Goal: Task Accomplishment & Management: Use online tool/utility

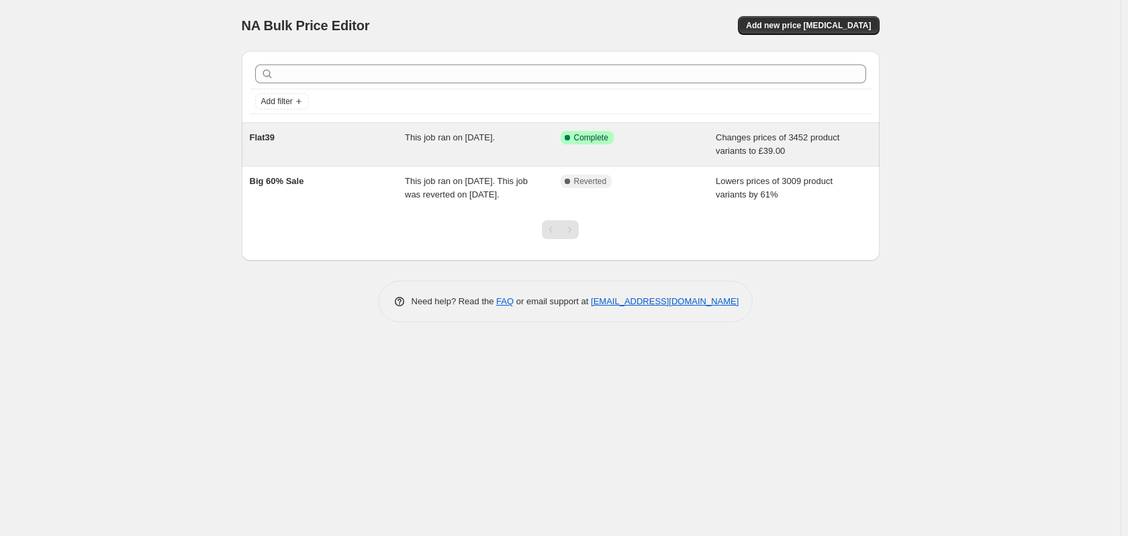
click at [452, 144] on div "This job ran on September 11, 2025." at bounding box center [483, 144] width 156 height 27
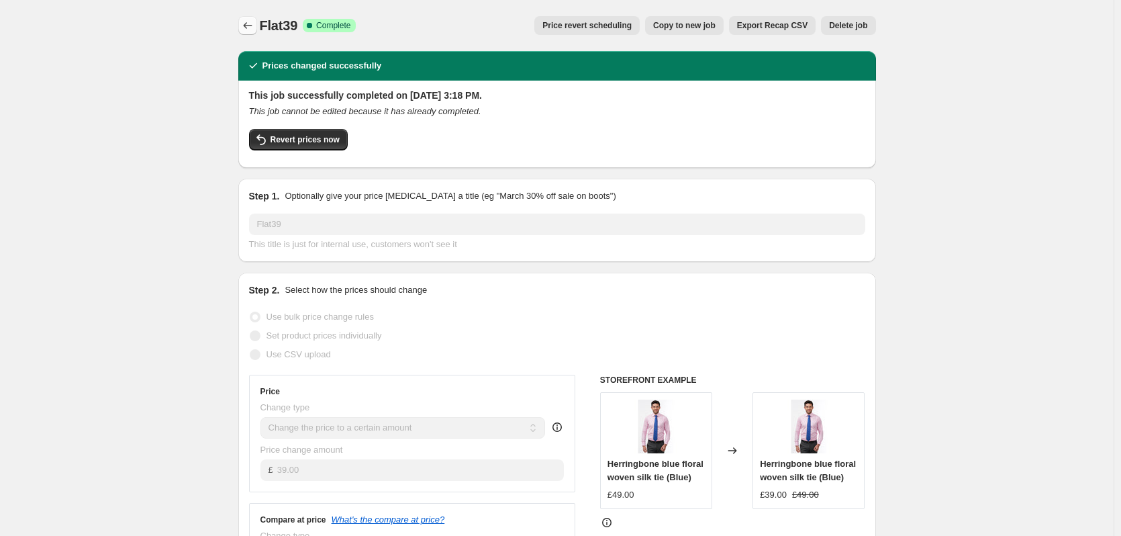
click at [254, 21] on icon "Price change jobs" at bounding box center [247, 25] width 13 height 13
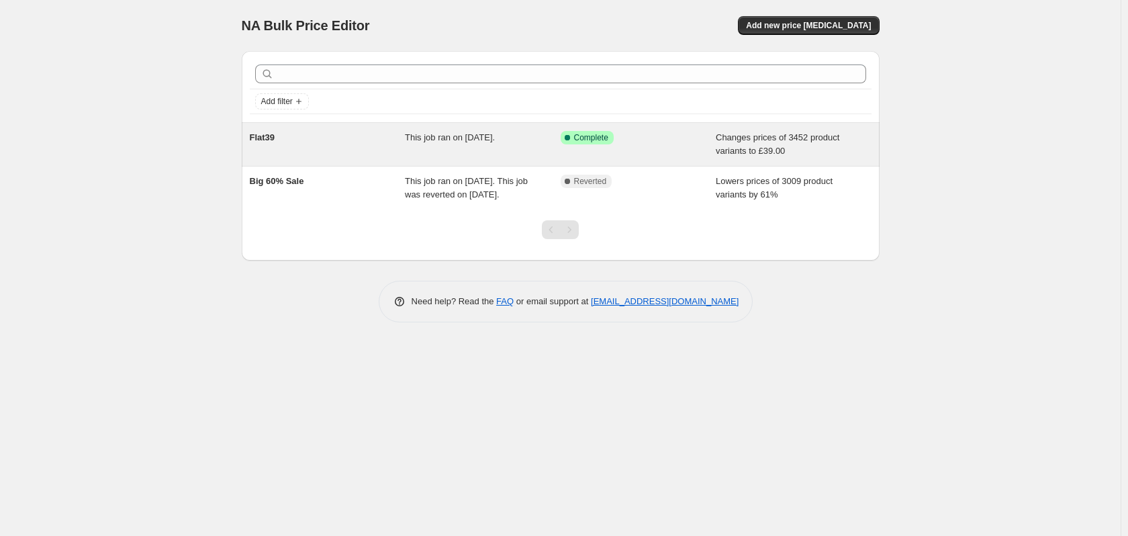
click at [434, 142] on span "This job ran on [DATE]." at bounding box center [450, 137] width 90 height 10
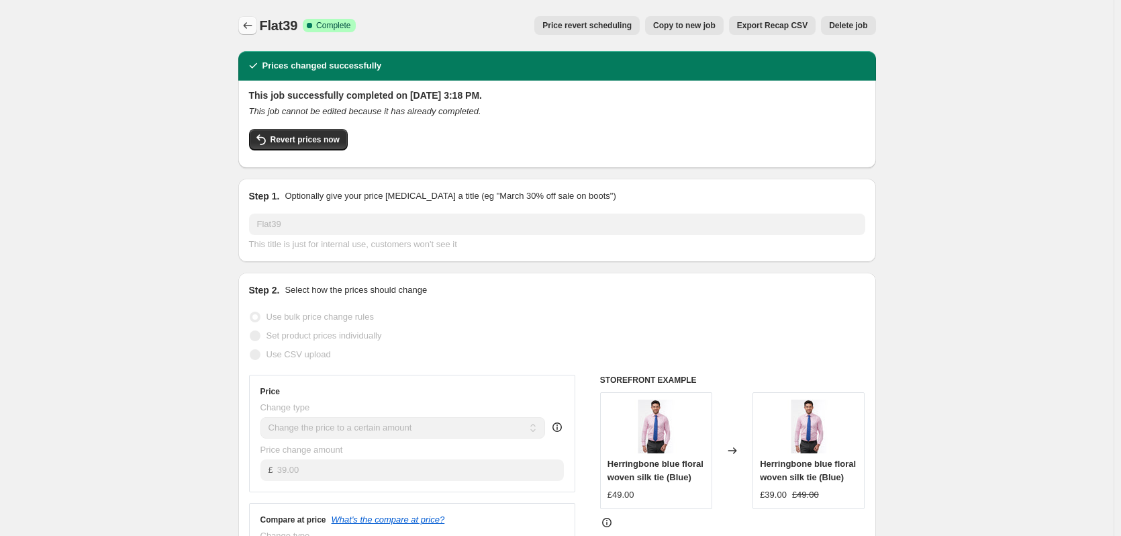
click at [253, 22] on icon "Price change jobs" at bounding box center [247, 25] width 13 height 13
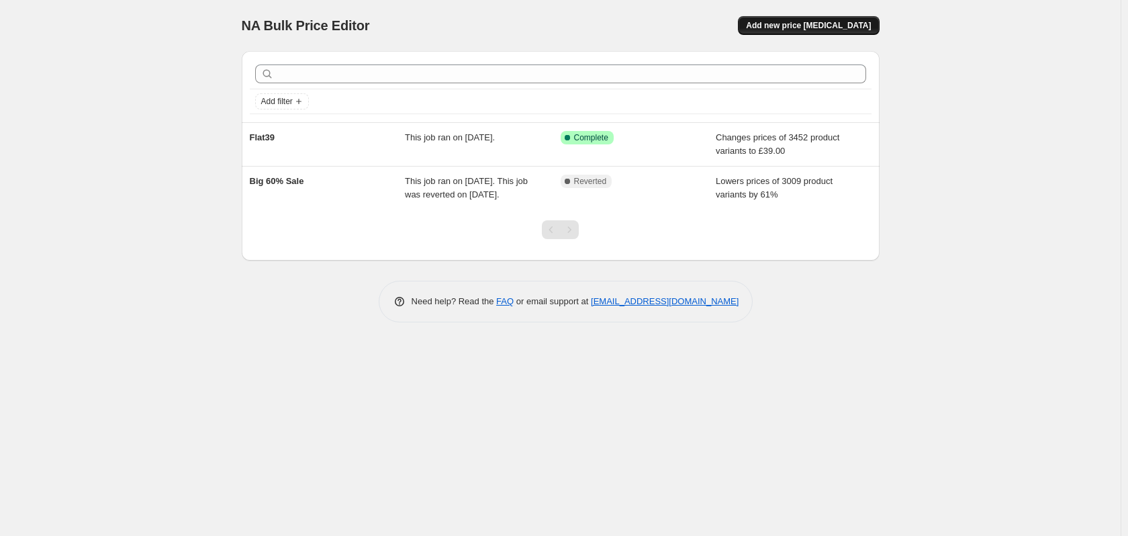
click at [806, 23] on span "Add new price [MEDICAL_DATA]" at bounding box center [808, 25] width 125 height 11
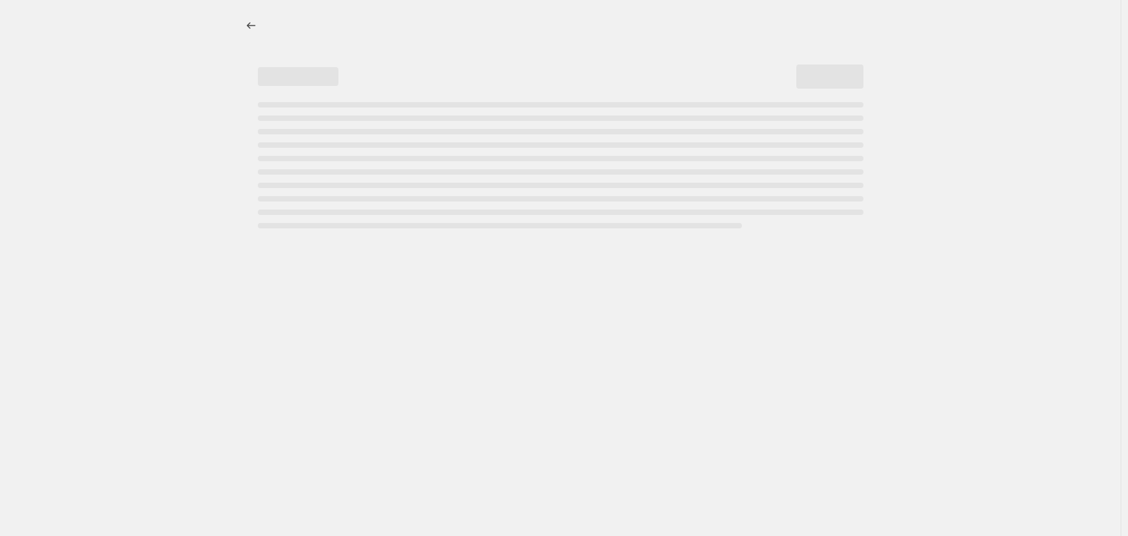
select select "percentage"
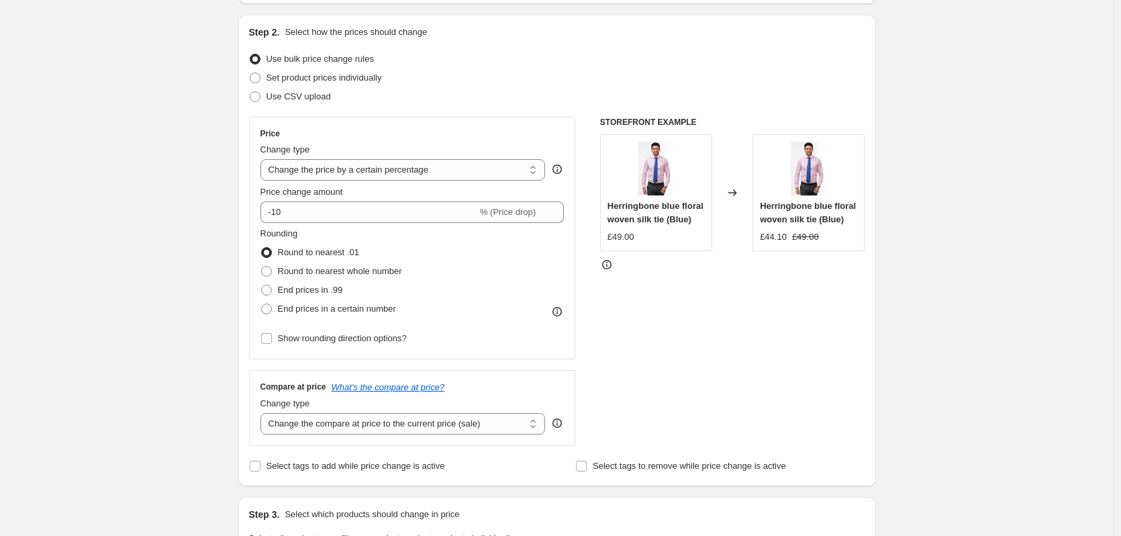
scroll to position [132, 0]
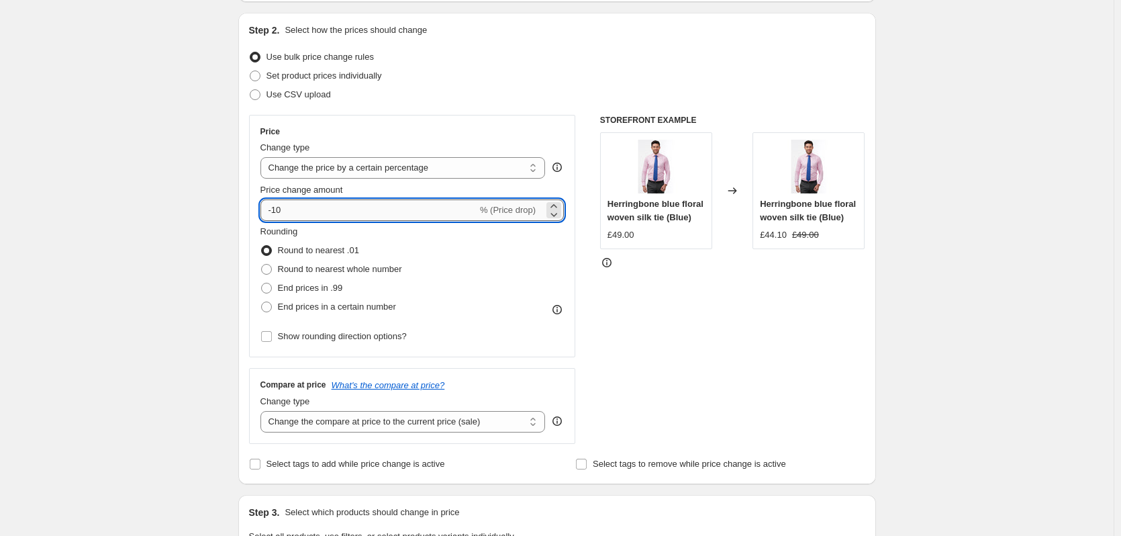
click at [344, 210] on input "-10" at bounding box center [368, 209] width 217 height 21
type input "-1"
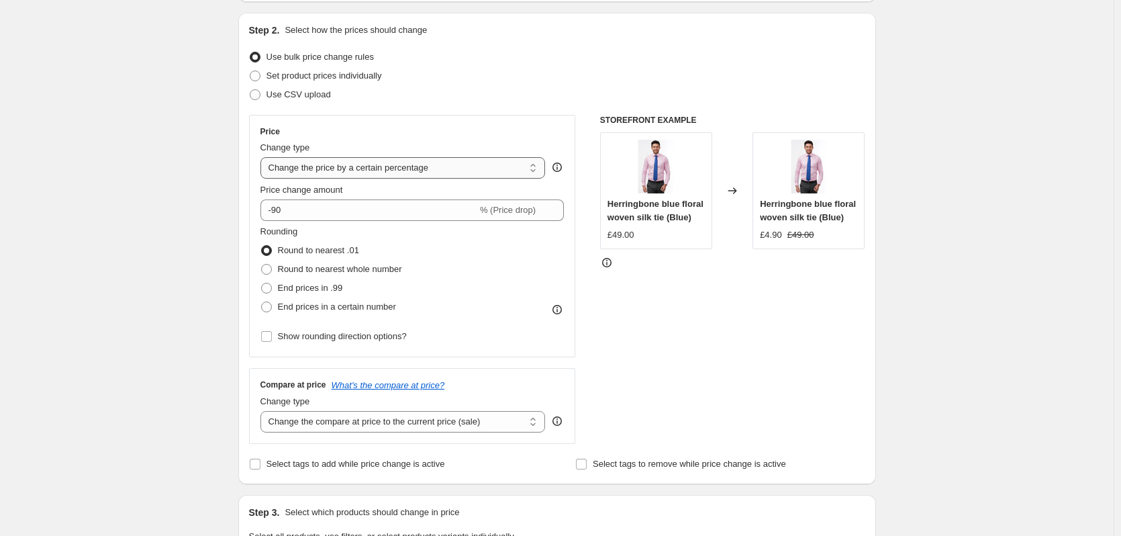
click at [413, 165] on select "Change the price to a certain amount Change the price by a certain amount Chang…" at bounding box center [402, 167] width 285 height 21
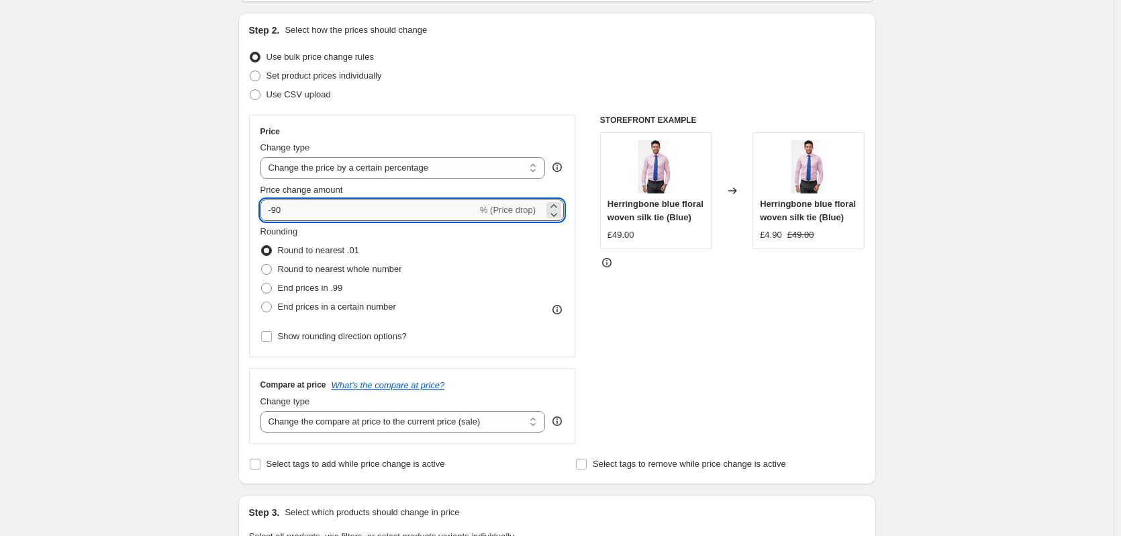
click at [306, 208] on input "-90" at bounding box center [368, 209] width 217 height 21
type input "-9"
type input "-8"
type input "-70"
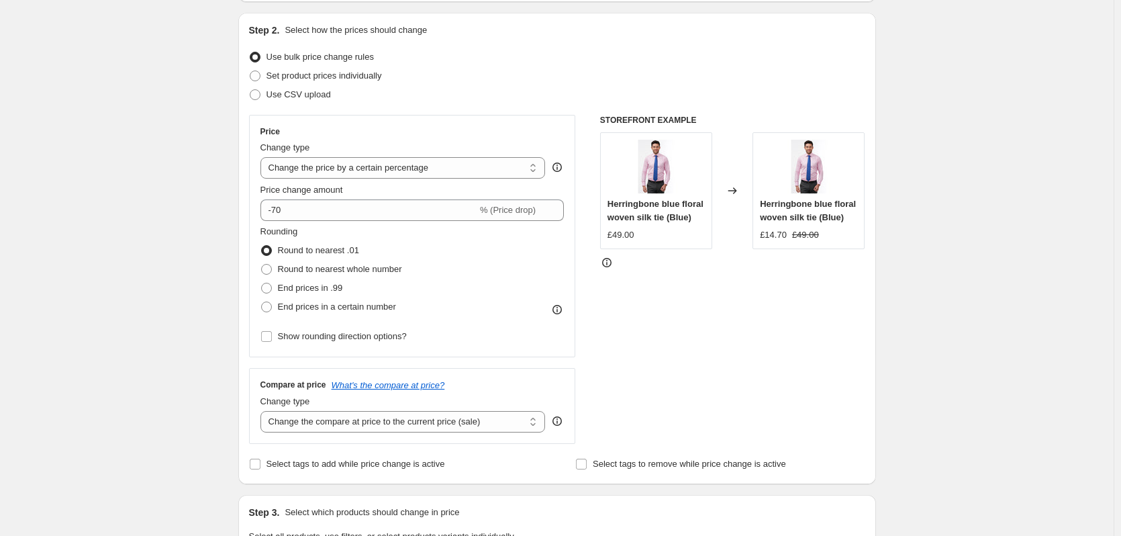
click at [482, 304] on div "Rounding Round to nearest .01 Round to nearest whole number End prices in .99 E…" at bounding box center [412, 270] width 304 height 91
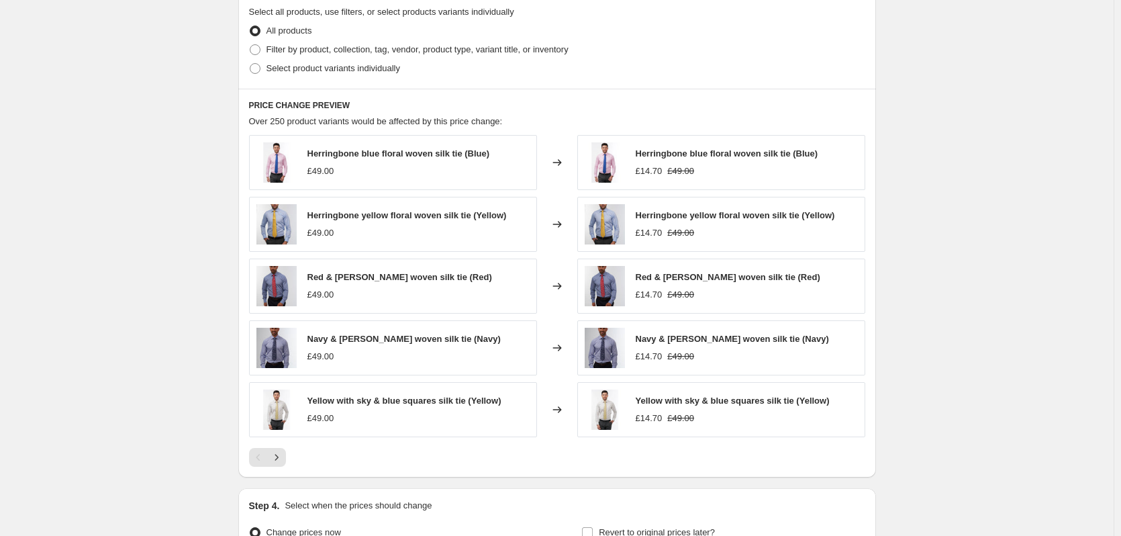
scroll to position [657, 0]
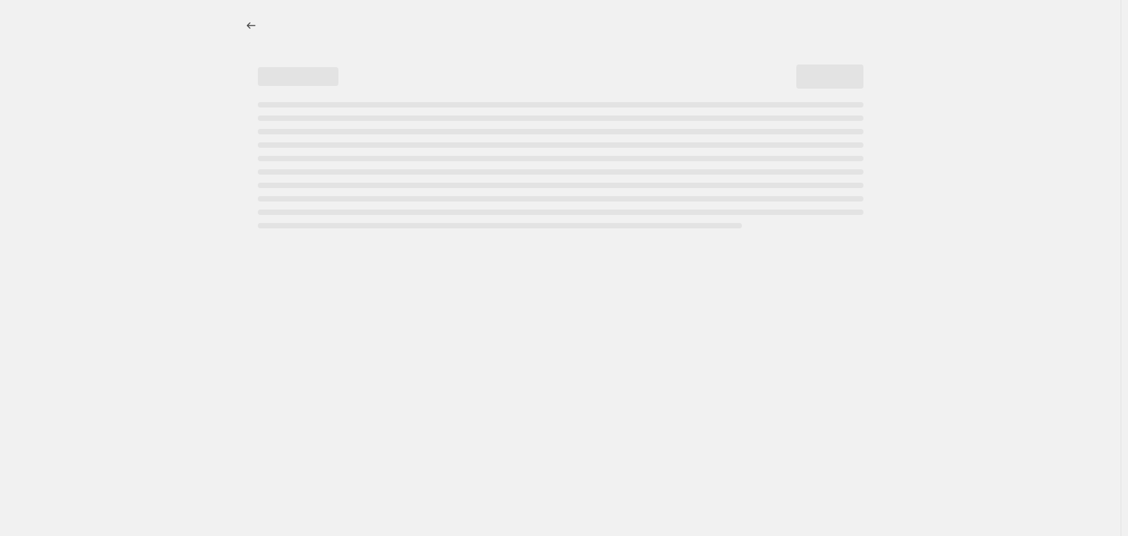
select select "percentage"
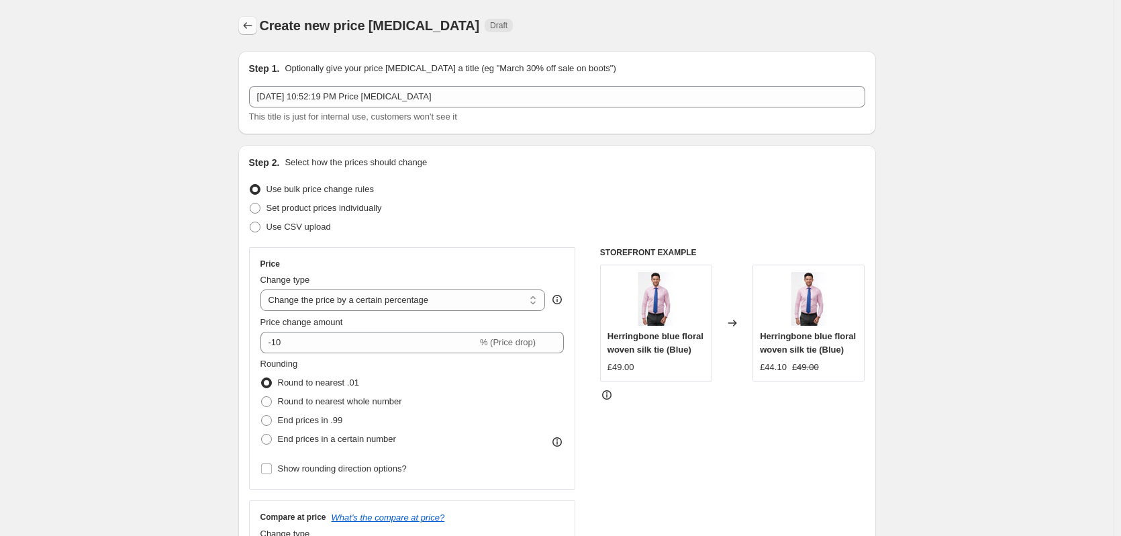
click at [250, 23] on icon "Price change jobs" at bounding box center [247, 25] width 13 height 13
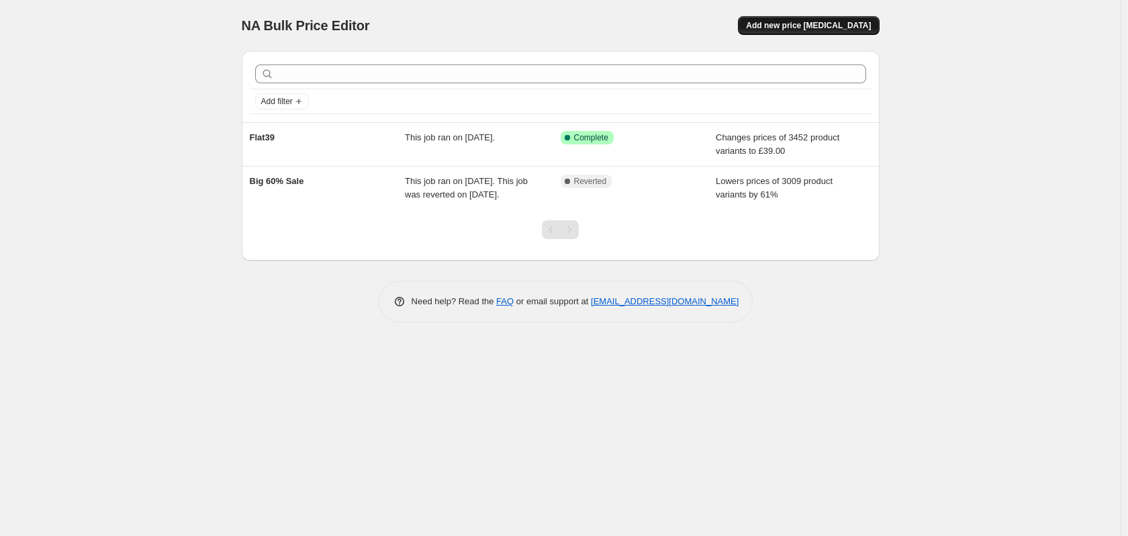
click at [855, 19] on button "Add new price [MEDICAL_DATA]" at bounding box center [808, 25] width 141 height 19
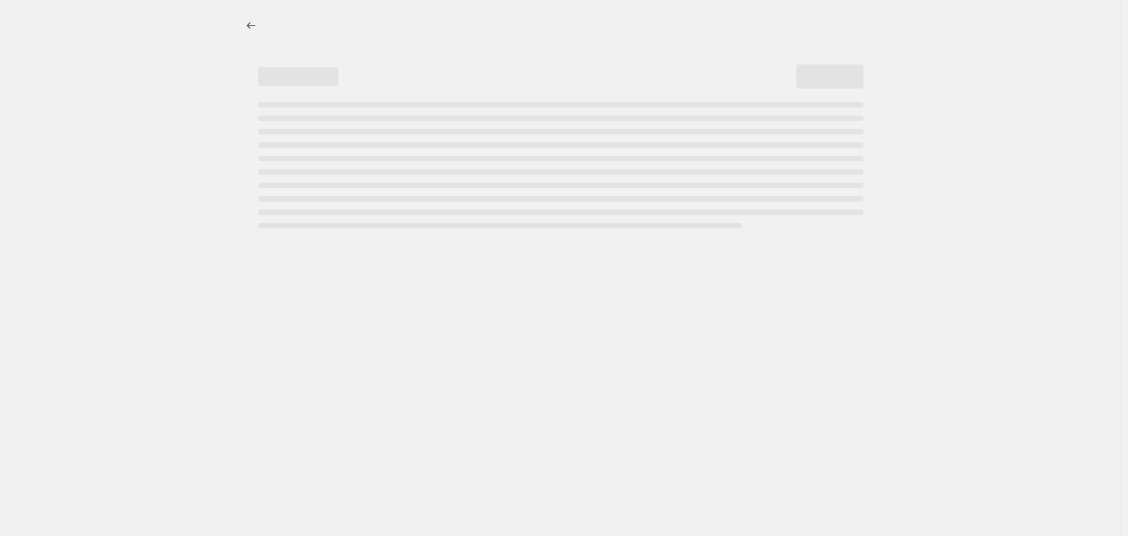
select select "percentage"
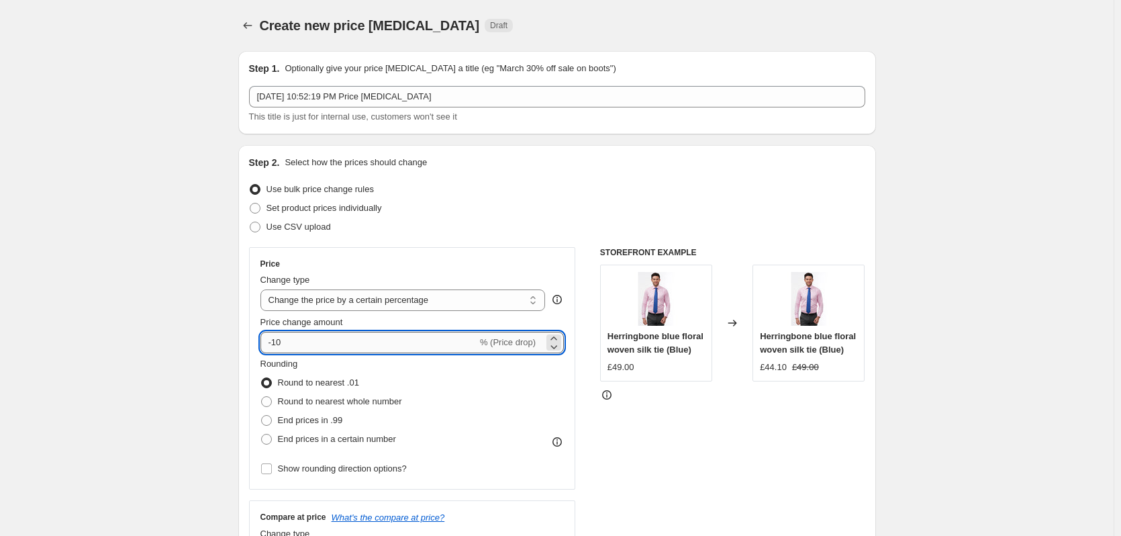
click at [420, 350] on input "-10" at bounding box center [368, 342] width 217 height 21
type input "-1"
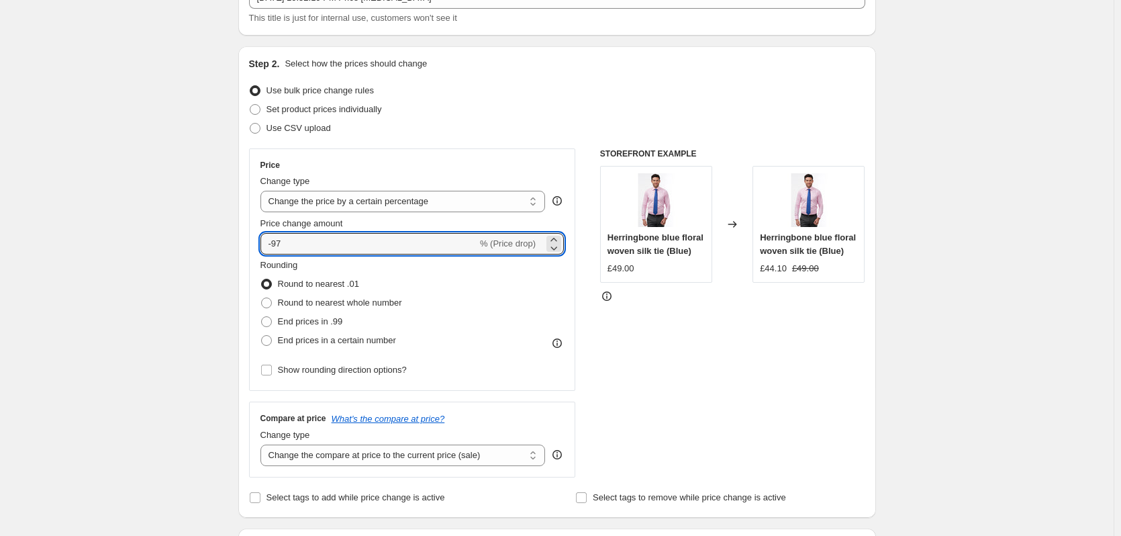
scroll to position [99, 0]
type input "-9"
type input "-70"
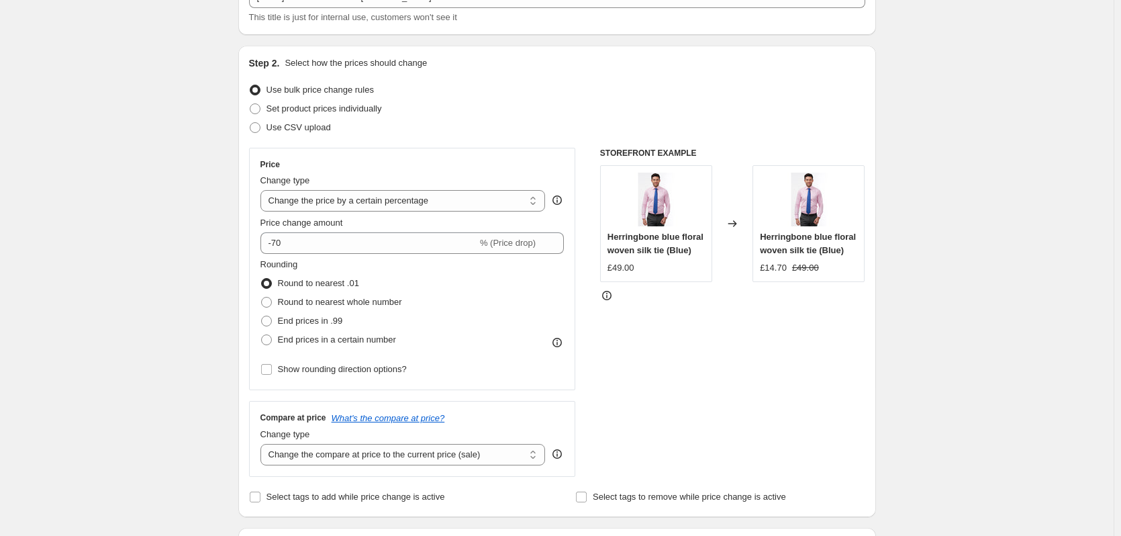
click at [546, 297] on div "Rounding Round to nearest .01 Round to nearest whole number End prices in .99 E…" at bounding box center [412, 303] width 304 height 91
click at [778, 268] on div "£14.70" at bounding box center [773, 267] width 27 height 13
copy div "£14.70"
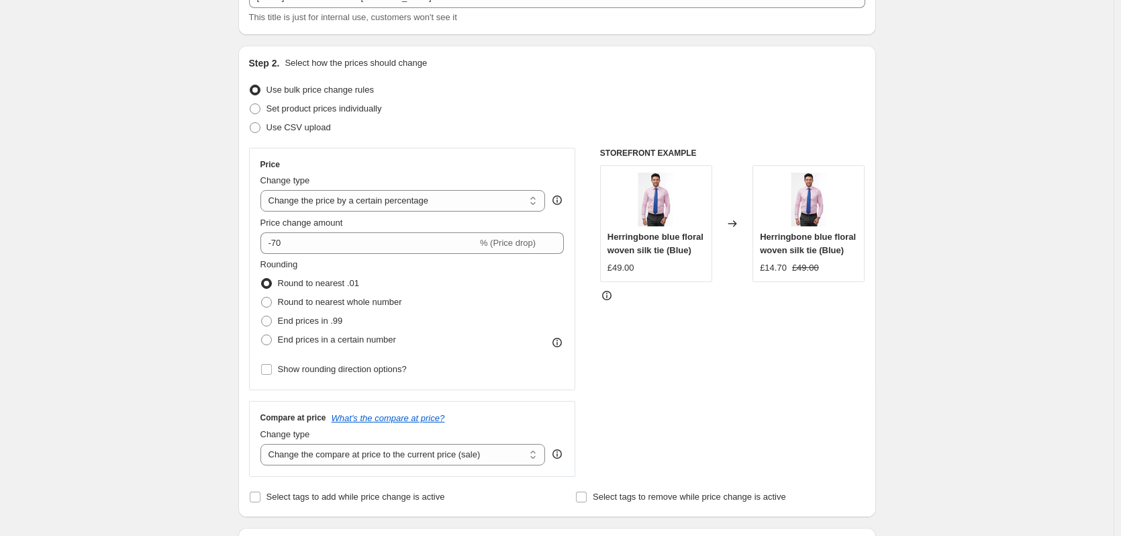
click at [730, 377] on div "STOREFRONT EXAMPLE Herringbone blue floral woven silk tie (Blue) £49.00 Changed…" at bounding box center [732, 312] width 265 height 329
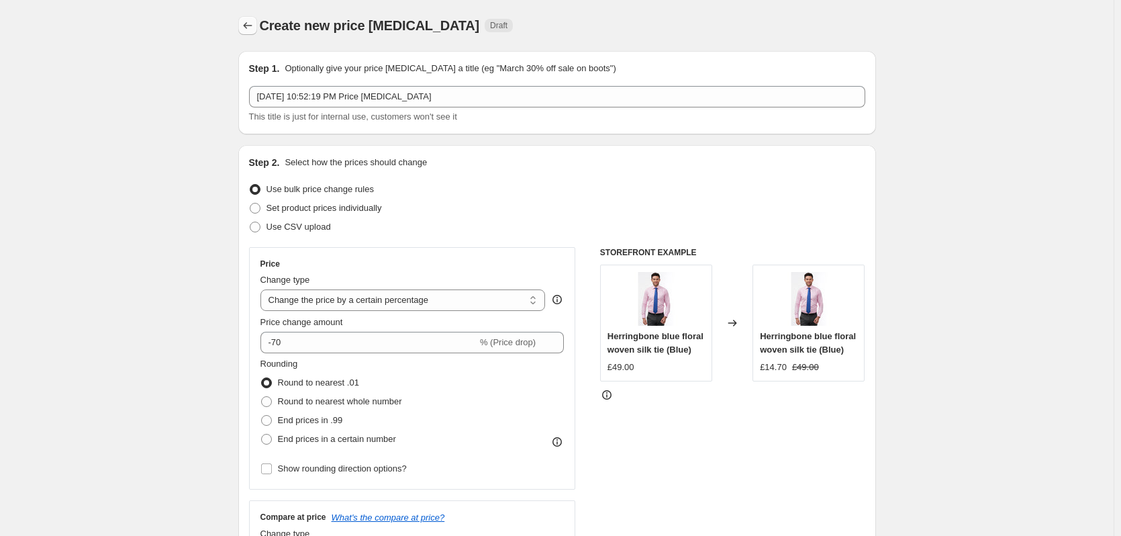
click at [252, 28] on icon "Price change jobs" at bounding box center [247, 25] width 13 height 13
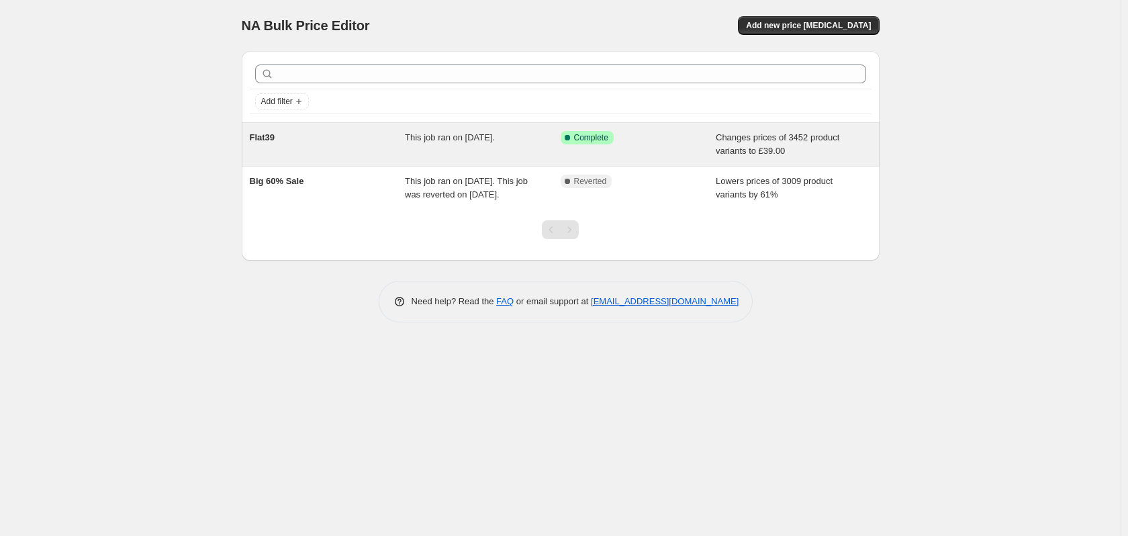
click at [519, 147] on div "This job ran on September 11, 2025." at bounding box center [483, 144] width 156 height 27
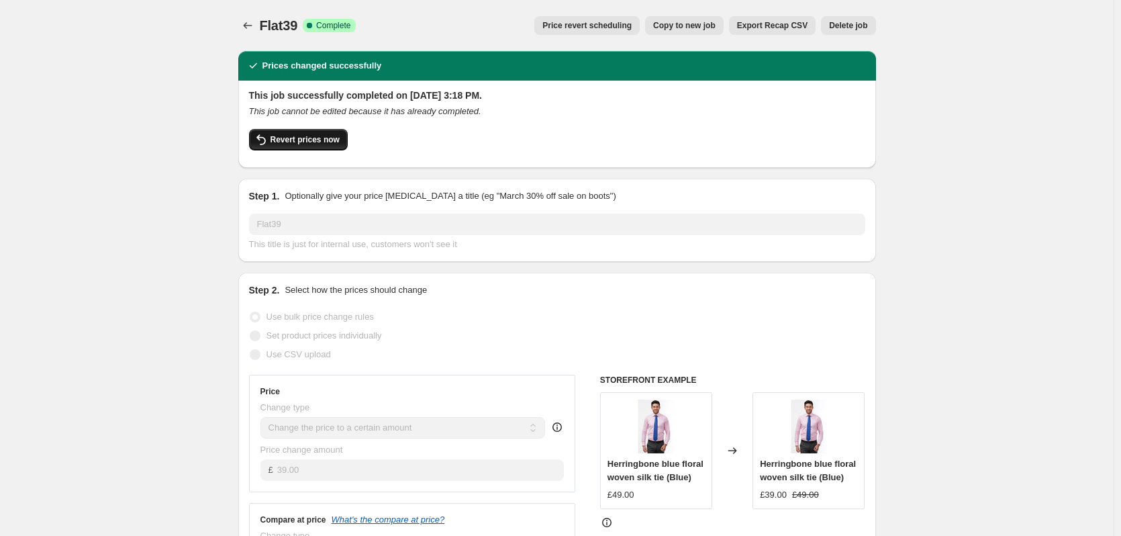
click at [305, 144] on span "Revert prices now" at bounding box center [305, 139] width 69 height 11
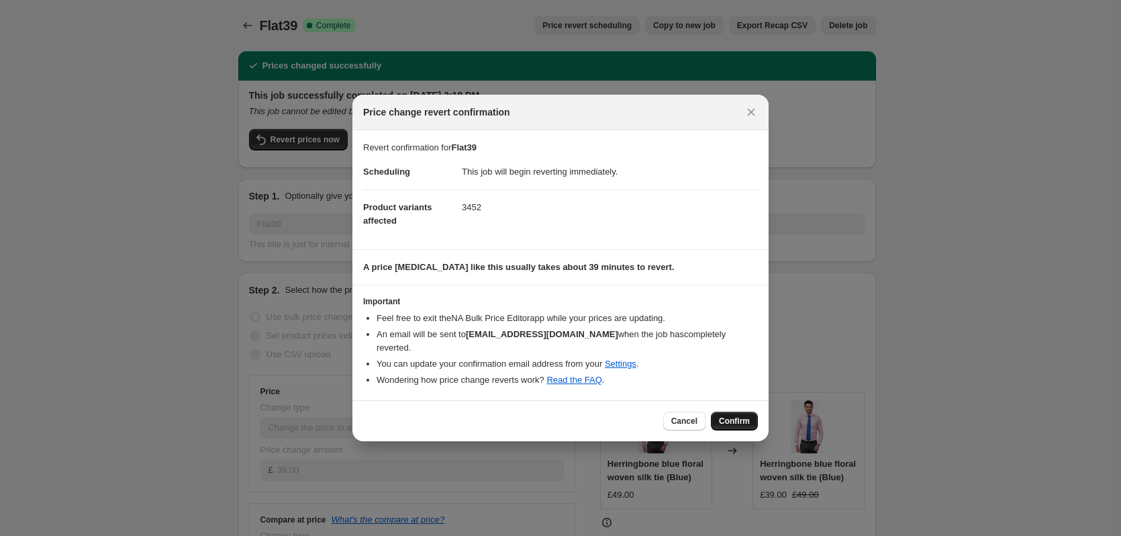
click at [740, 416] on span "Confirm" at bounding box center [734, 421] width 31 height 11
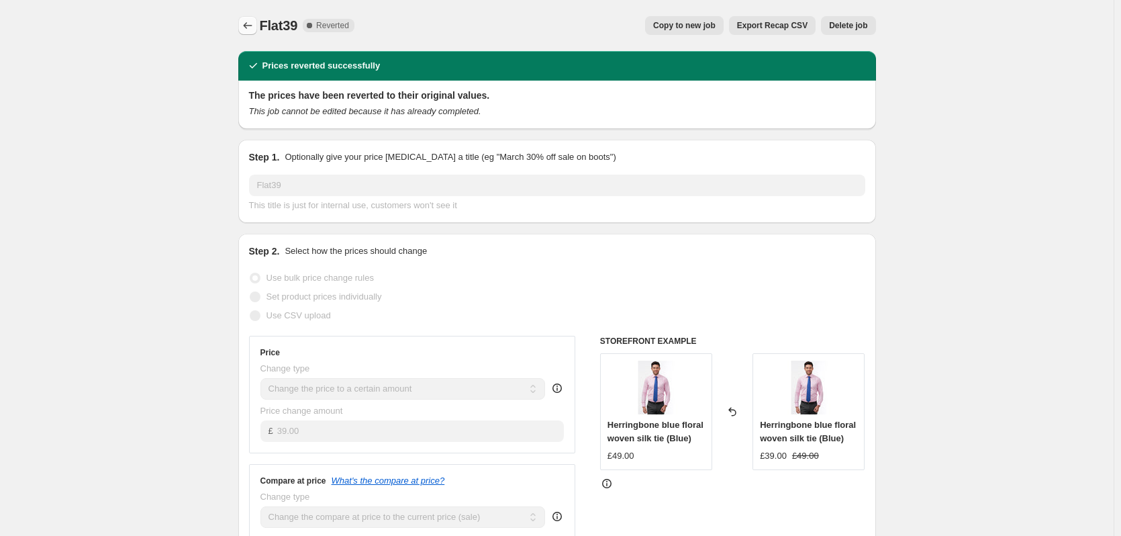
click at [242, 26] on button "Price change jobs" at bounding box center [247, 25] width 19 height 19
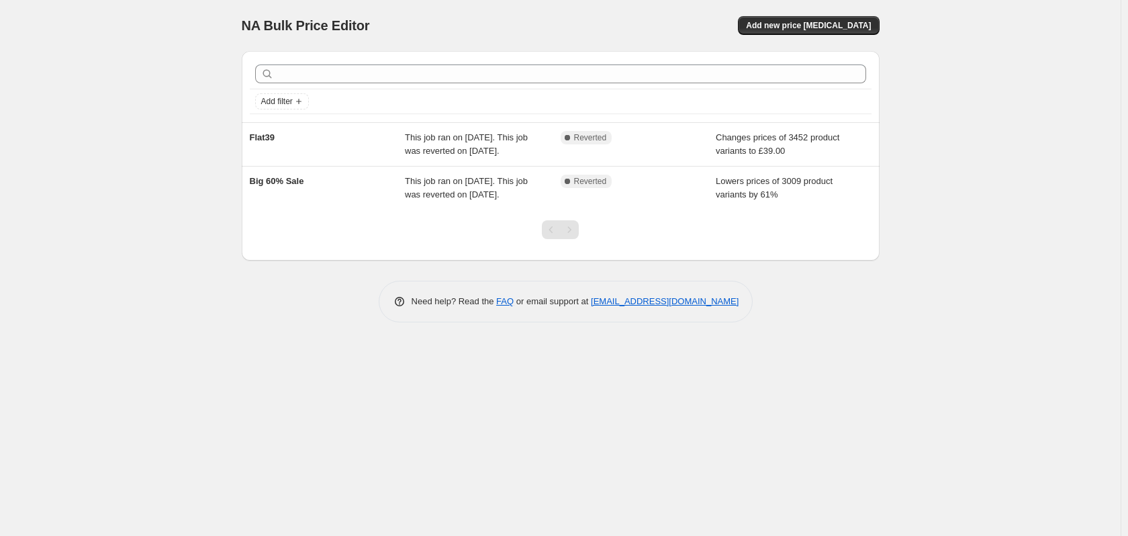
click at [199, 346] on div "NA Bulk Price Editor. This page is ready NA Bulk Price Editor Add new price cha…" at bounding box center [560, 268] width 1120 height 536
click at [818, 33] on button "Add new price [MEDICAL_DATA]" at bounding box center [808, 25] width 141 height 19
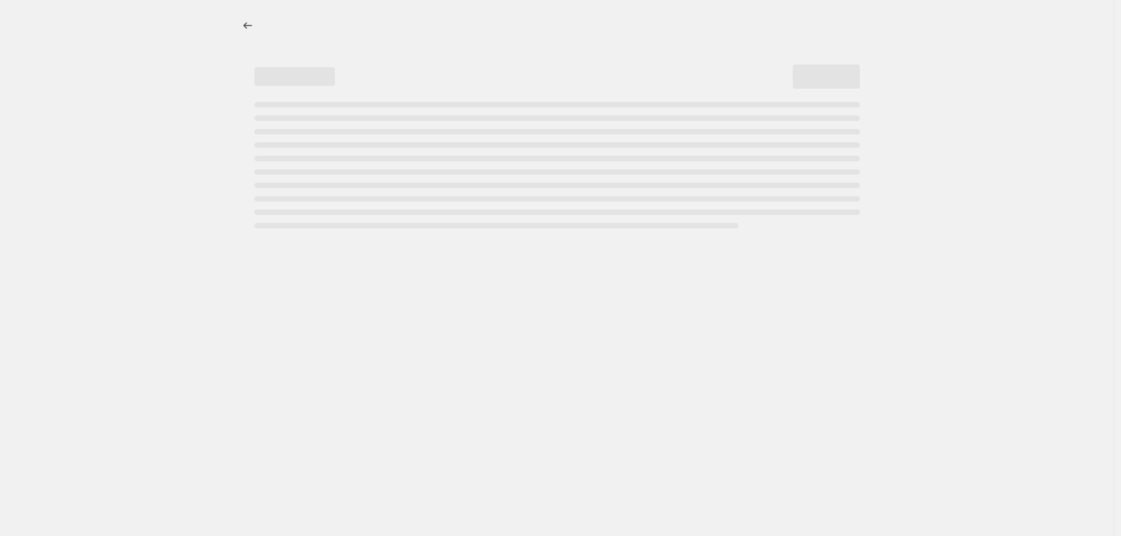
select select "percentage"
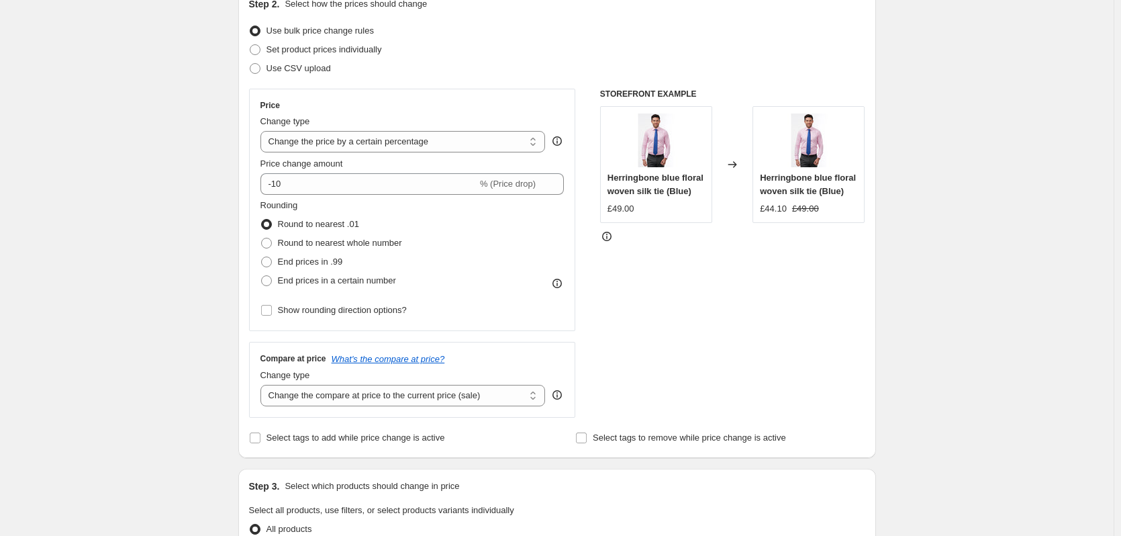
scroll to position [183, 0]
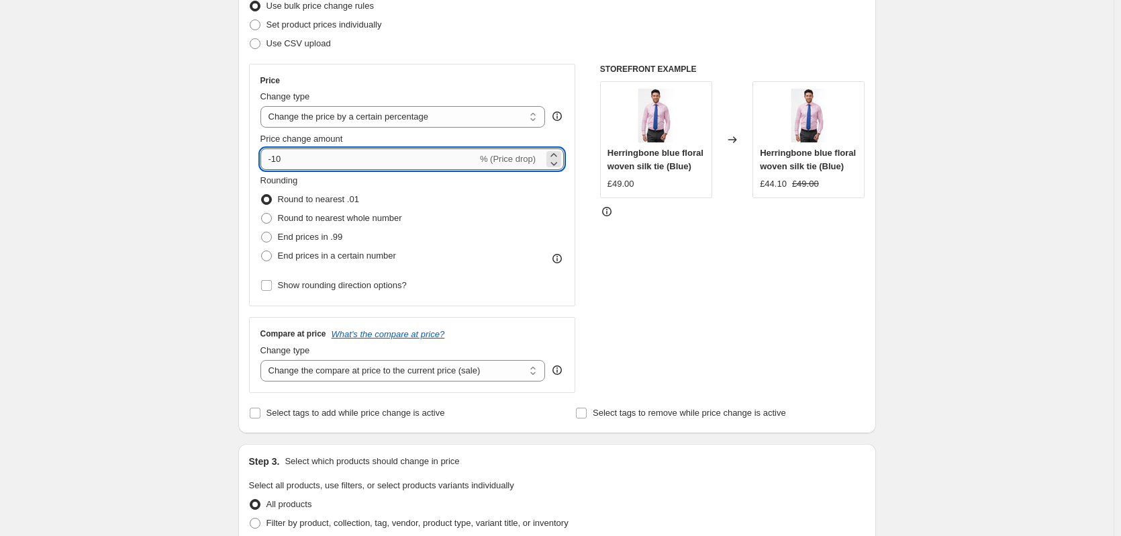
click at [325, 158] on input "-10" at bounding box center [368, 158] width 217 height 21
type input "-1"
type input "-70"
click at [605, 295] on div "STOREFRONT EXAMPLE Herringbone blue floral woven silk tie (Blue) £49.00 Changed…" at bounding box center [732, 228] width 265 height 329
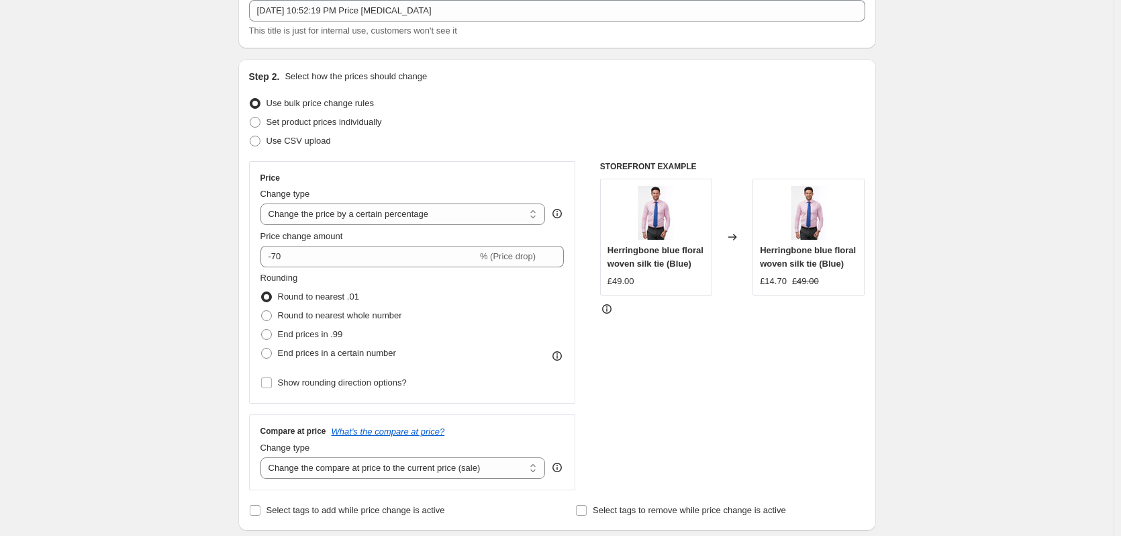
scroll to position [0, 0]
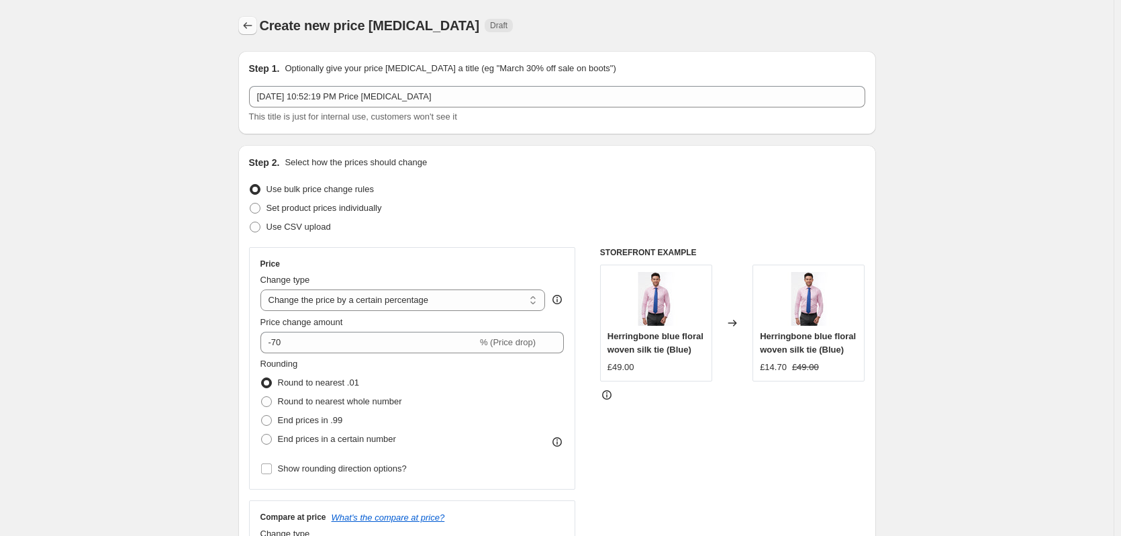
click at [252, 21] on icon "Price change jobs" at bounding box center [247, 25] width 13 height 13
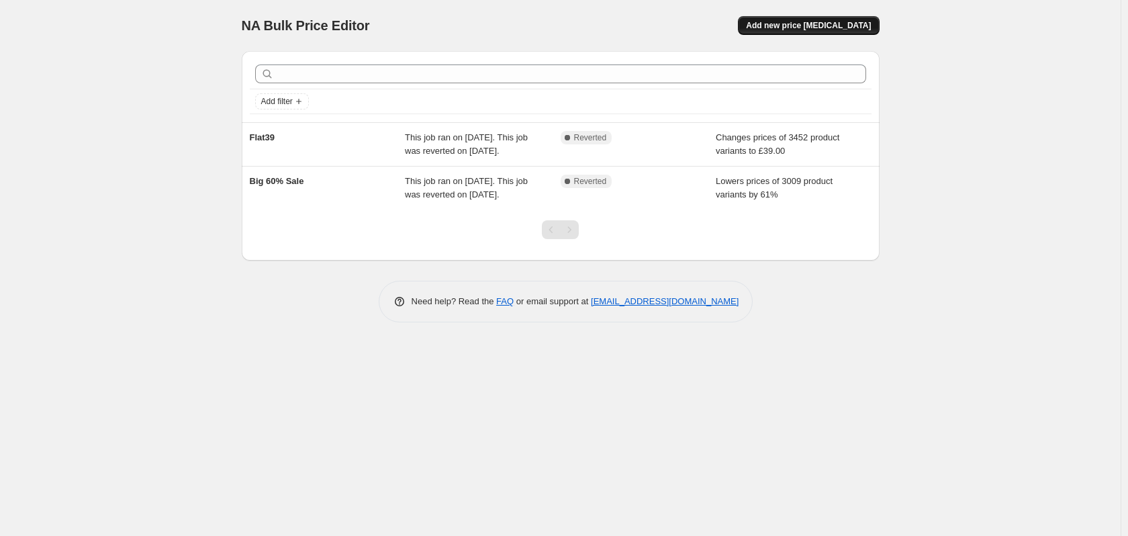
click at [832, 30] on span "Add new price [MEDICAL_DATA]" at bounding box center [808, 25] width 125 height 11
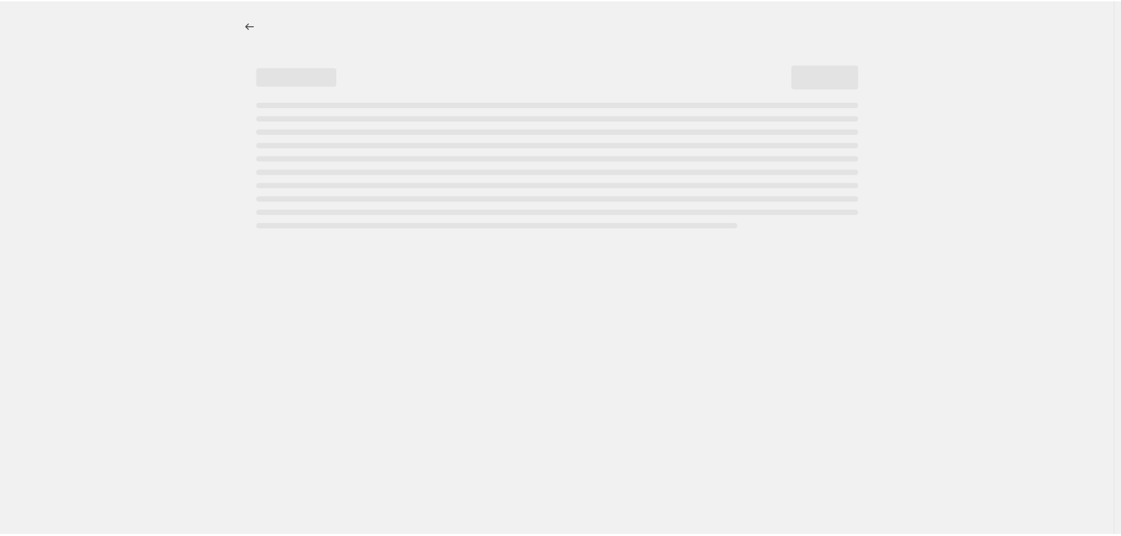
select select "percentage"
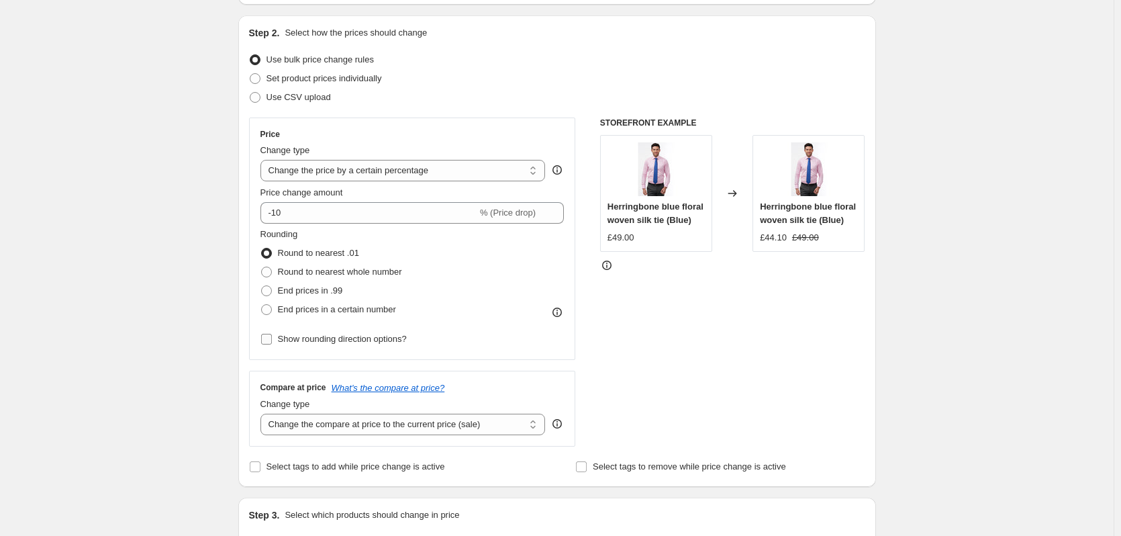
scroll to position [121, 0]
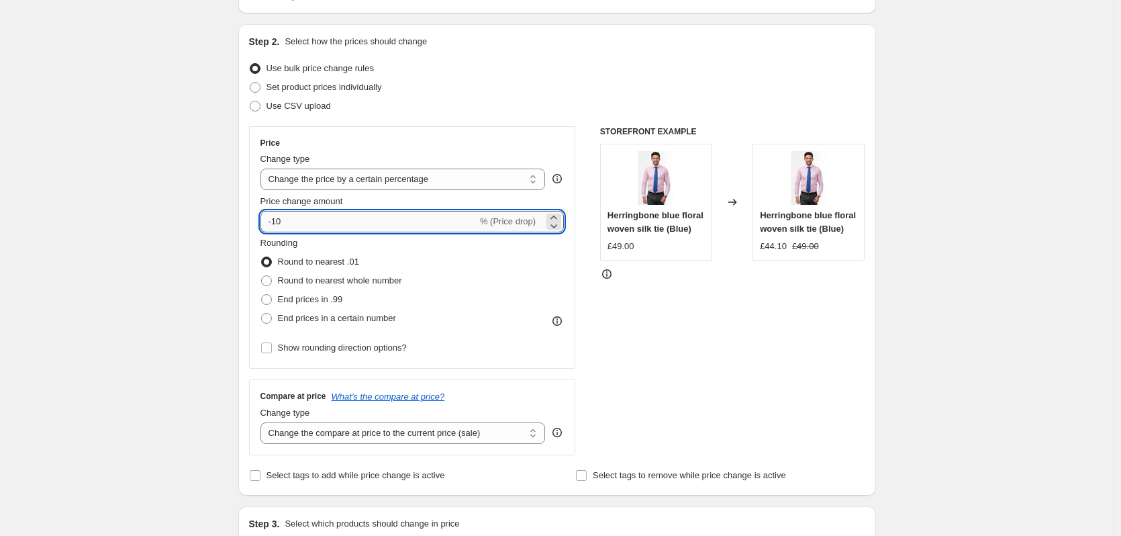
click at [332, 216] on input "-10" at bounding box center [368, 221] width 217 height 21
type input "-1"
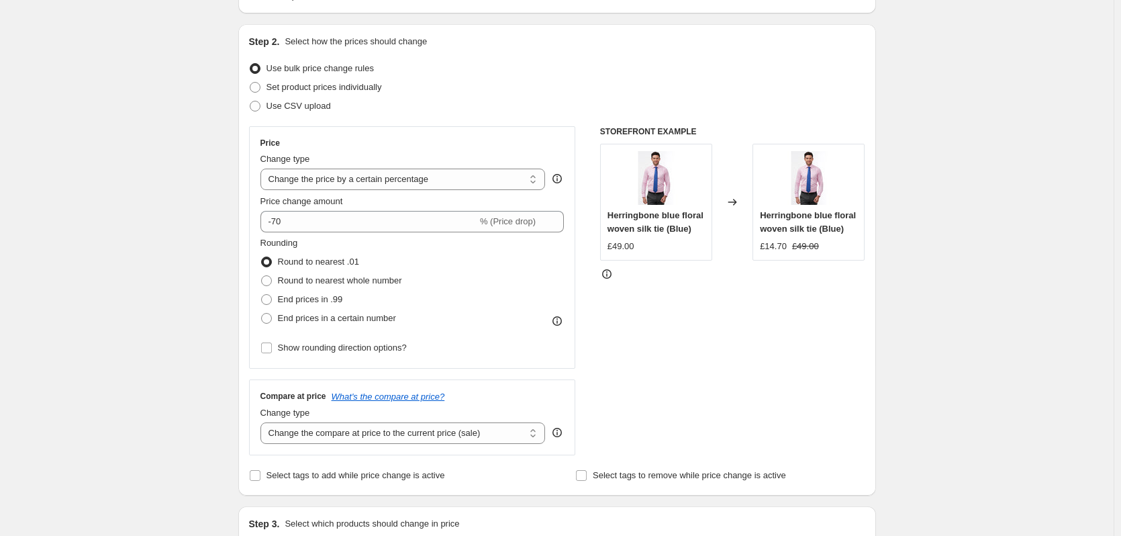
click at [687, 363] on div "STOREFRONT EXAMPLE Herringbone blue floral woven silk tie (Blue) £49.00 Changed…" at bounding box center [732, 290] width 265 height 329
click at [623, 242] on div "£49.00" at bounding box center [621, 246] width 27 height 13
click at [662, 327] on div "STOREFRONT EXAMPLE Herringbone blue floral woven silk tie (Blue) £49.00 Changed…" at bounding box center [732, 290] width 265 height 329
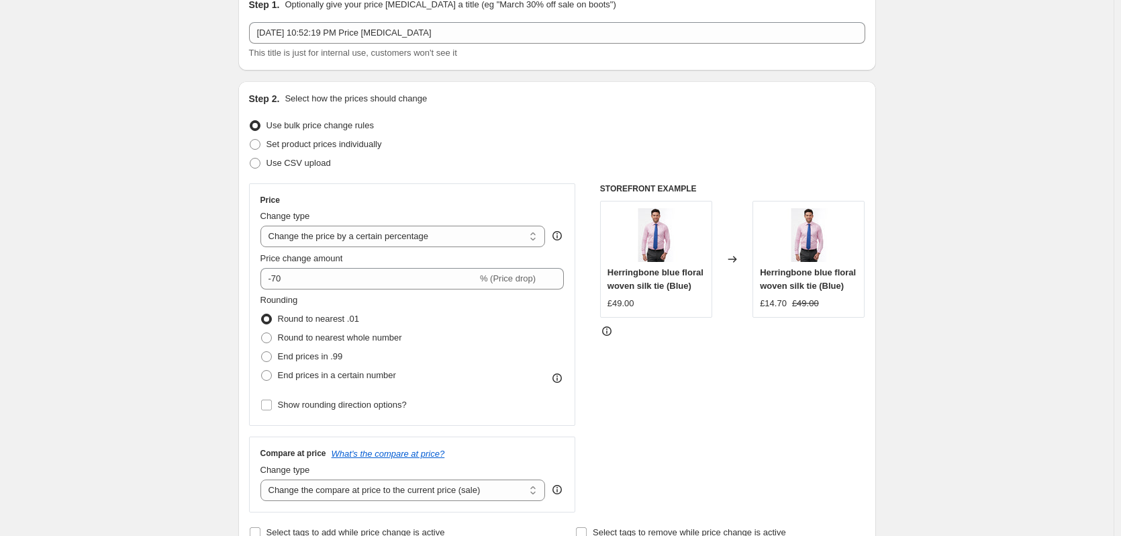
scroll to position [46, 0]
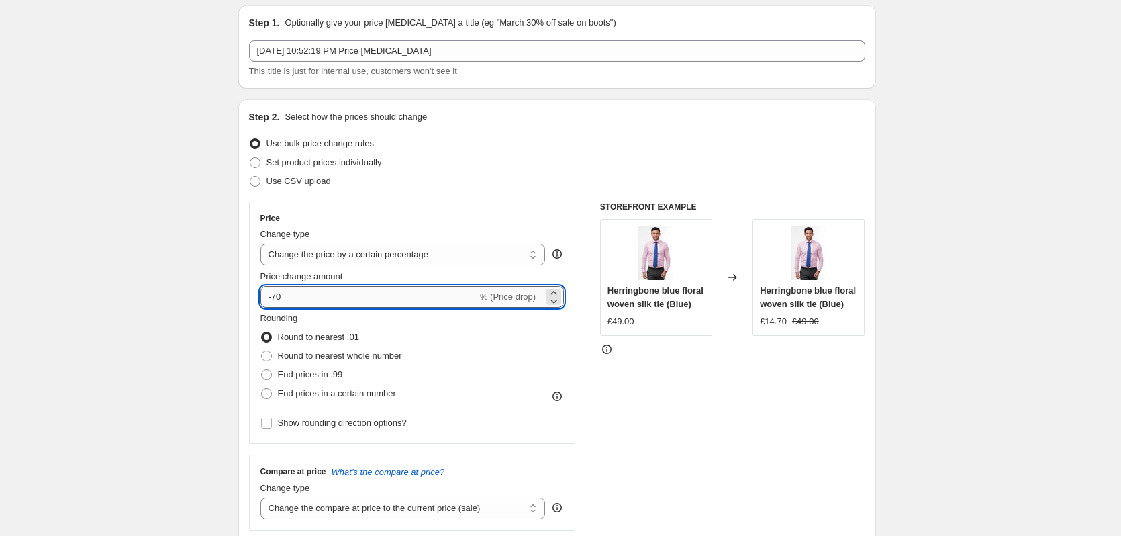
click at [381, 293] on input "-70" at bounding box center [368, 296] width 217 height 21
type input "-7"
click at [733, 428] on div "STOREFRONT EXAMPLE Herringbone blue floral woven silk tie (Blue) £49.00 Changed…" at bounding box center [732, 365] width 265 height 329
click at [338, 297] on input "-65" at bounding box center [368, 296] width 217 height 21
click at [647, 422] on div "STOREFRONT EXAMPLE Herringbone blue floral woven silk tie (Blue) £49.00 Changed…" at bounding box center [732, 365] width 265 height 329
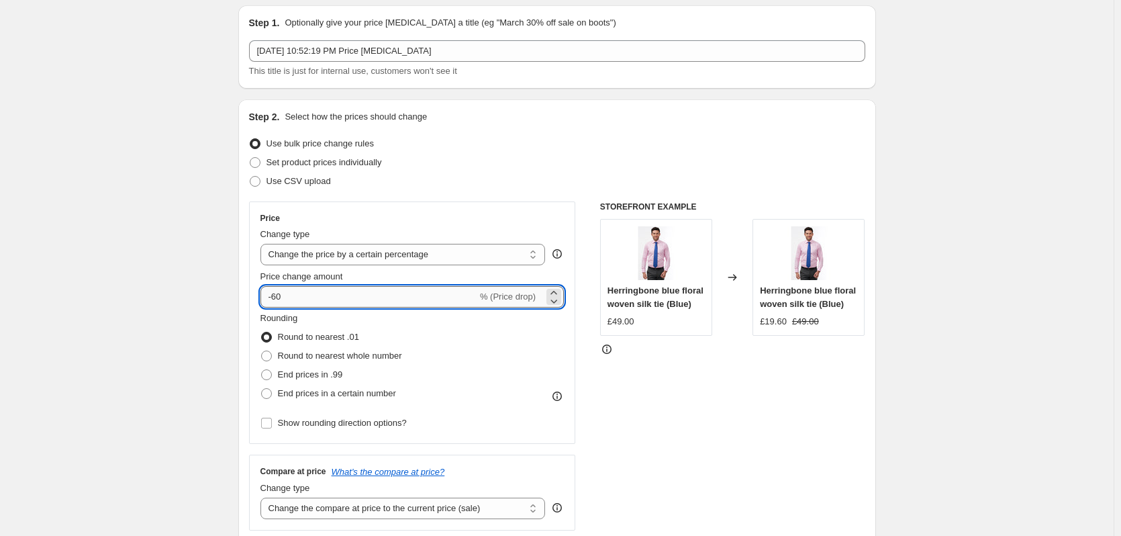
click at [370, 297] on input "-60" at bounding box center [368, 296] width 217 height 21
type input "-6"
click at [655, 438] on div "STOREFRONT EXAMPLE Herringbone blue floral woven silk tie (Blue) £49.00 Changed…" at bounding box center [732, 365] width 265 height 329
click at [367, 303] on input "-59" at bounding box center [368, 296] width 217 height 21
click at [665, 456] on div "STOREFRONT EXAMPLE Herringbone blue floral woven silk tie (Blue) £49.00 Changed…" at bounding box center [732, 365] width 265 height 329
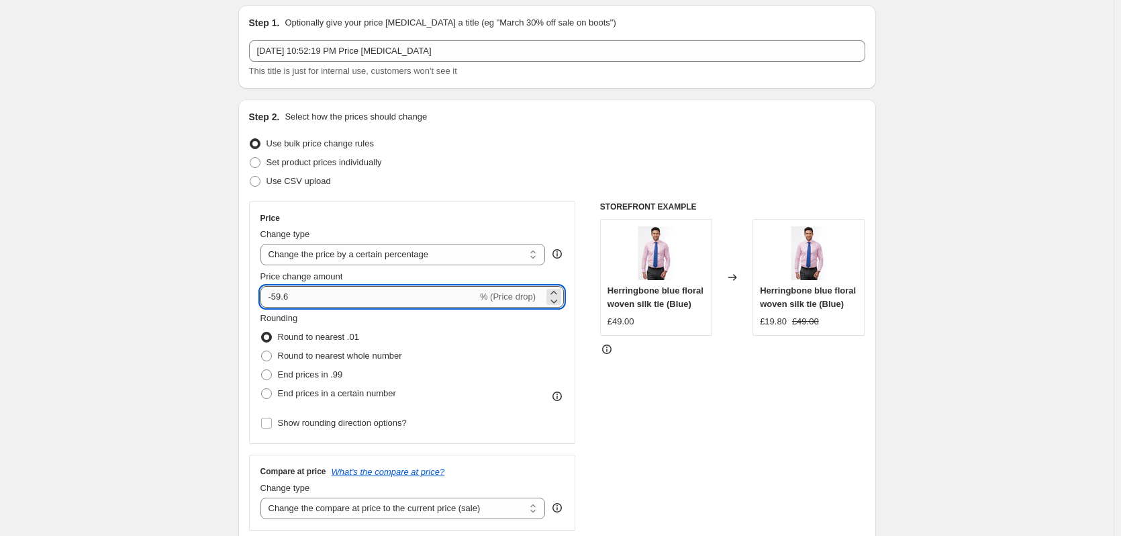
click at [334, 297] on input "-59.6" at bounding box center [368, 296] width 217 height 21
click at [681, 438] on div "STOREFRONT EXAMPLE Herringbone blue floral woven silk tie (Blue) £49.00 Changed…" at bounding box center [732, 365] width 265 height 329
click at [340, 299] on input "-59.9" at bounding box center [368, 296] width 217 height 21
click at [665, 447] on div "STOREFRONT EXAMPLE Herringbone blue floral woven silk tie (Blue) £49.00 Changed…" at bounding box center [732, 365] width 265 height 329
click at [318, 293] on input "-59" at bounding box center [368, 296] width 217 height 21
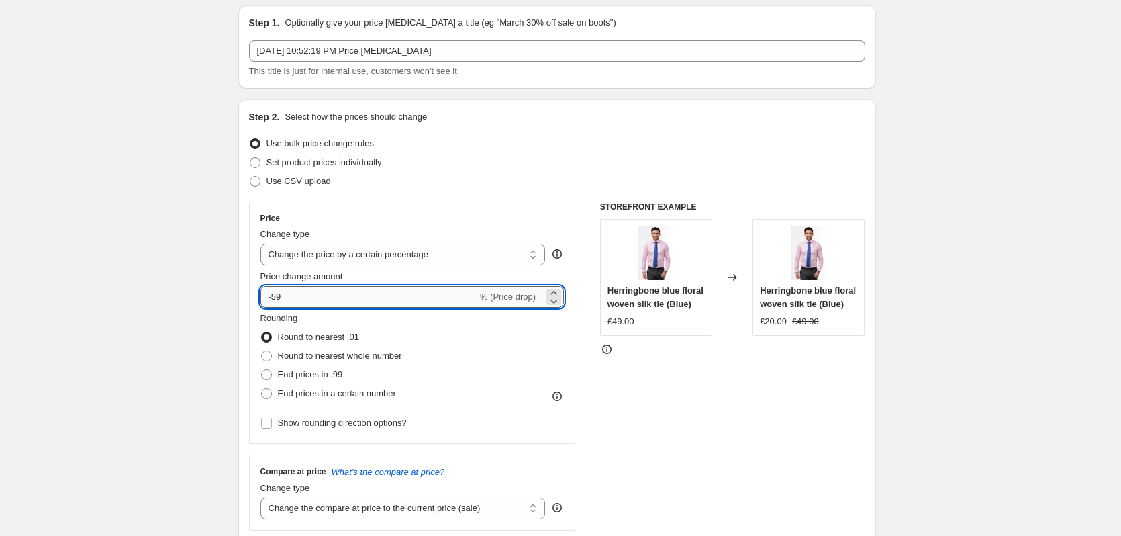
click at [318, 293] on input "-59" at bounding box center [368, 296] width 217 height 21
type input "-5"
click at [645, 410] on div "STOREFRONT EXAMPLE Herringbone blue floral woven silk tie (Blue) £49.00 Changed…" at bounding box center [732, 365] width 265 height 329
drag, startPoint x: 358, startPoint y: 307, endPoint x: 326, endPoint y: 295, distance: 34.4
click at [326, 295] on div "Price Change type Change the price to a certain amount Change the price by a ce…" at bounding box center [412, 323] width 304 height 220
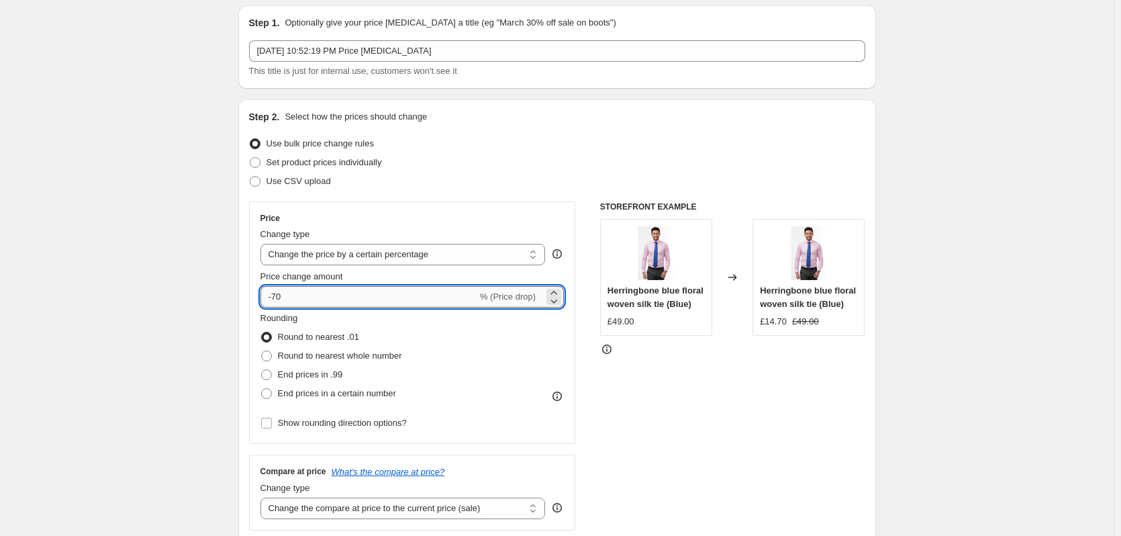
click at [326, 295] on input "-70" at bounding box center [368, 296] width 217 height 21
type input "-7"
click at [713, 440] on div "STOREFRONT EXAMPLE Herringbone blue floral woven silk tie (Blue) £49.00 Changed…" at bounding box center [732, 365] width 265 height 329
click at [347, 307] on input "-60" at bounding box center [368, 296] width 217 height 21
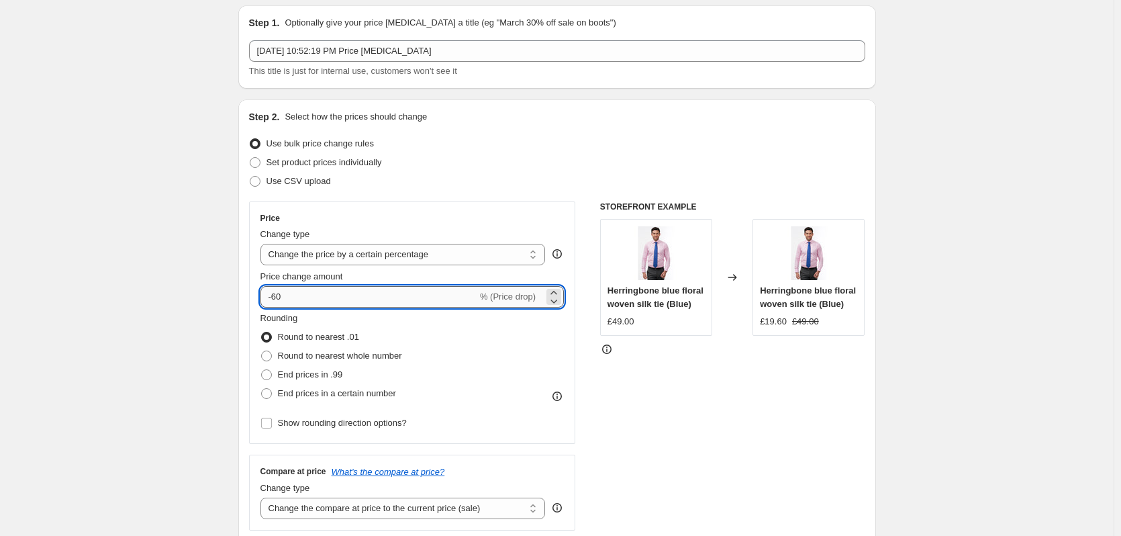
type input "-6"
type input "-70"
click at [683, 440] on div "STOREFRONT EXAMPLE Herringbone blue floral woven silk tie (Blue) £49.00 Changed…" at bounding box center [732, 365] width 265 height 329
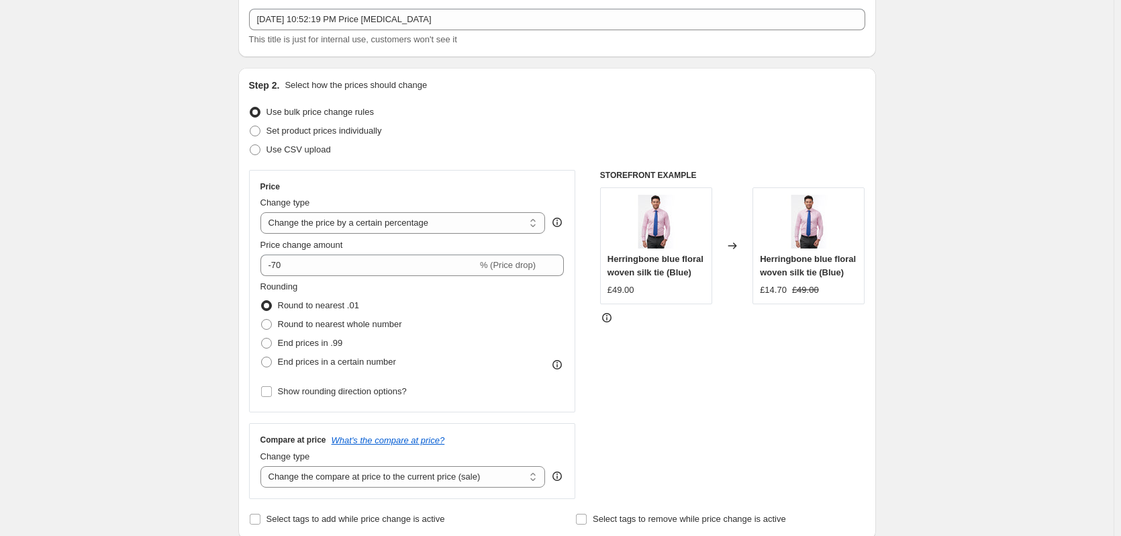
scroll to position [73, 0]
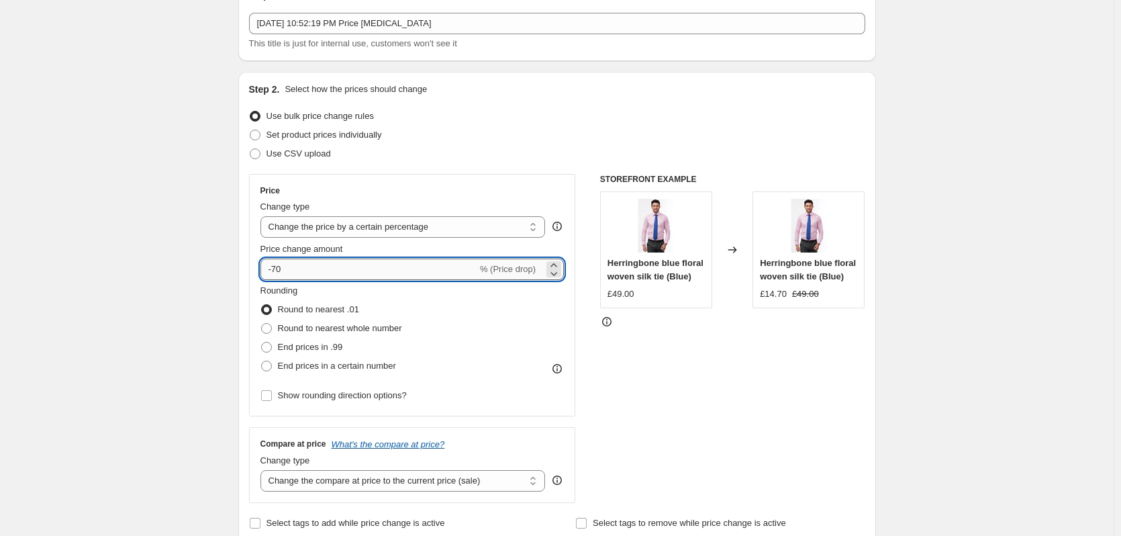
click at [331, 269] on input "-70" at bounding box center [368, 268] width 217 height 21
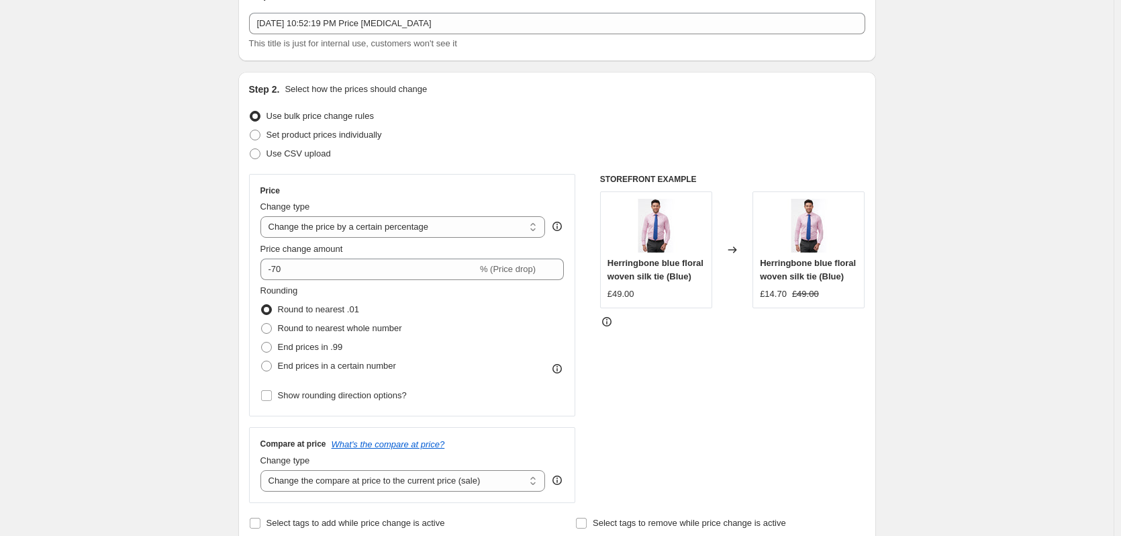
click at [348, 256] on div "Price change amount -70 % (Price drop)" at bounding box center [412, 261] width 304 height 38
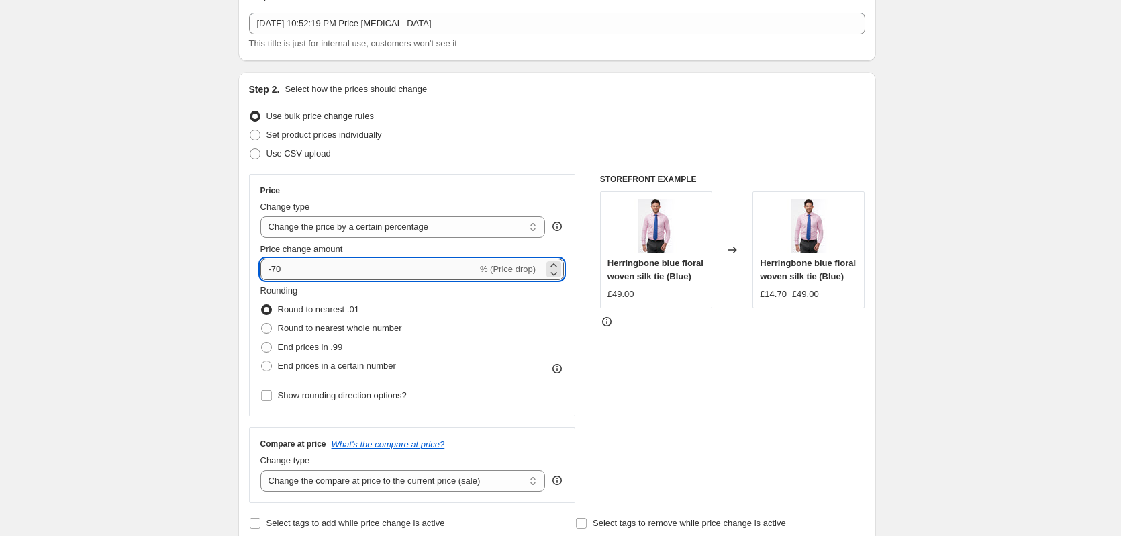
click at [319, 271] on input "-70" at bounding box center [368, 268] width 217 height 21
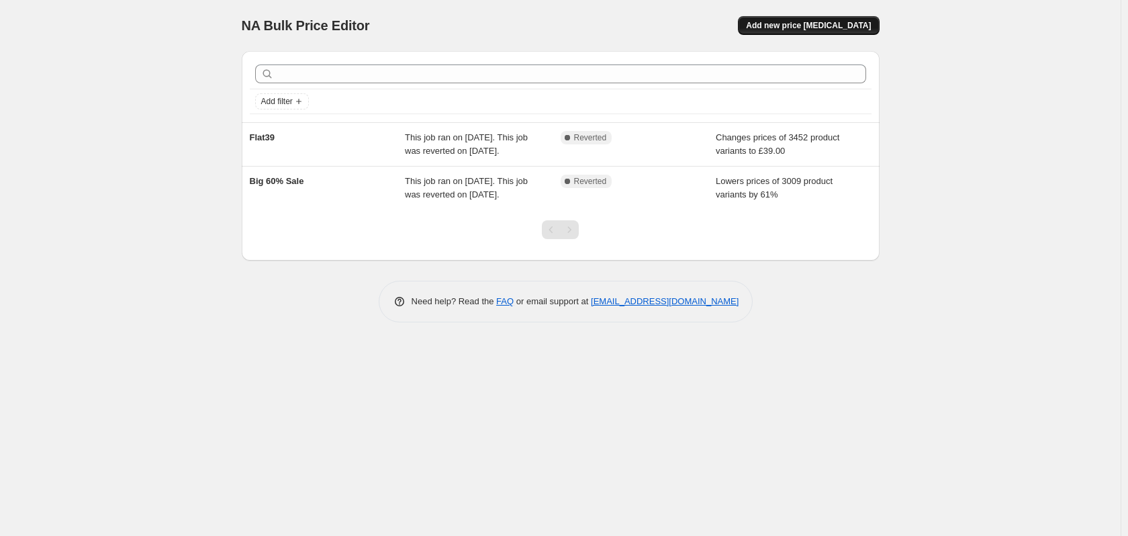
click at [810, 19] on button "Add new price [MEDICAL_DATA]" at bounding box center [808, 25] width 141 height 19
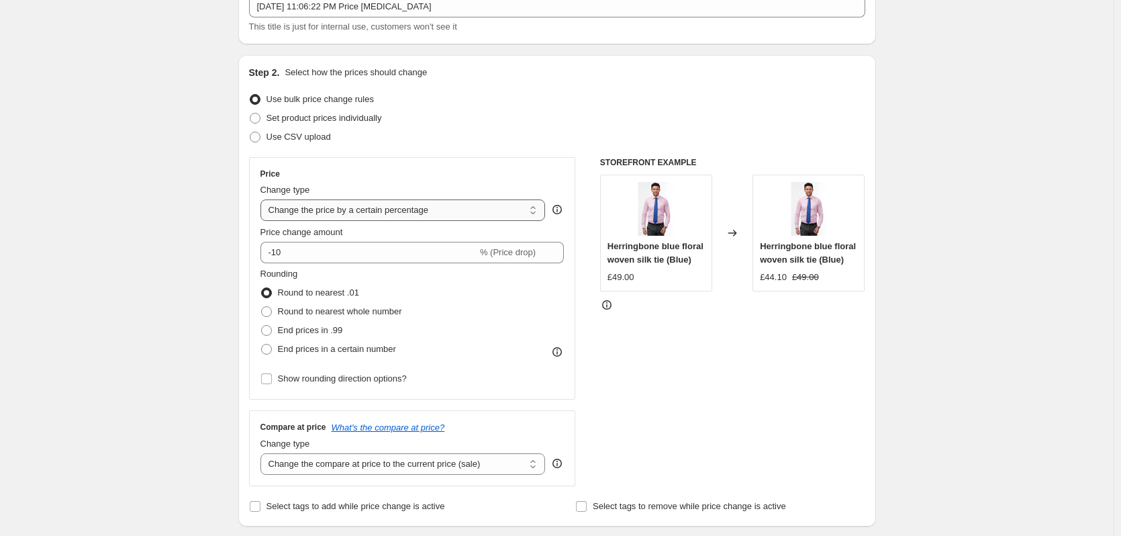
scroll to position [114, 0]
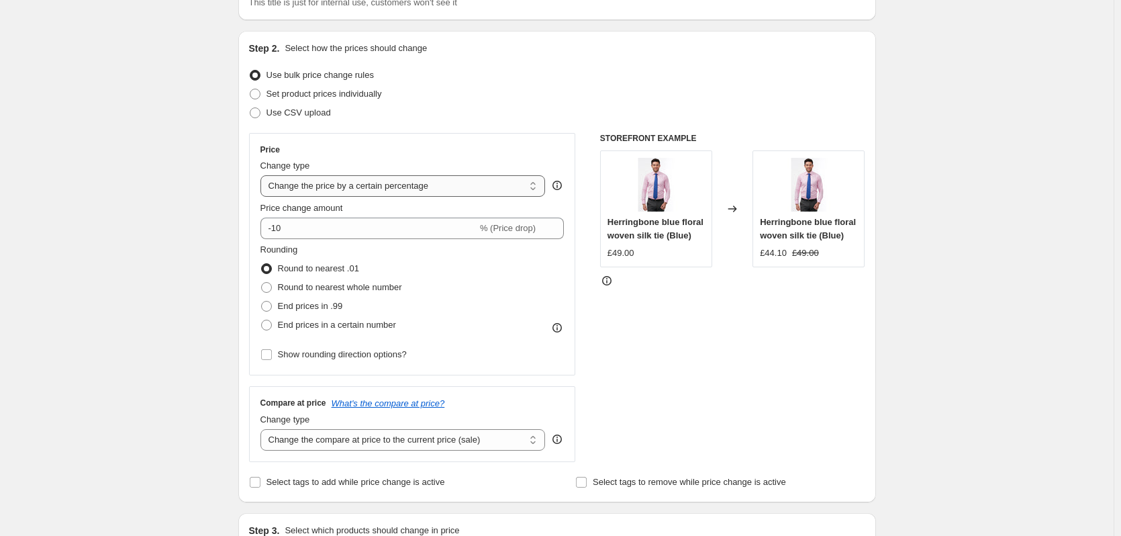
click at [374, 185] on select "Change the price to a certain amount Change the price by a certain amount Chang…" at bounding box center [402, 185] width 285 height 21
select select "by"
click at [263, 175] on select "Change the price to a certain amount Change the price by a certain amount Chang…" at bounding box center [402, 185] width 285 height 21
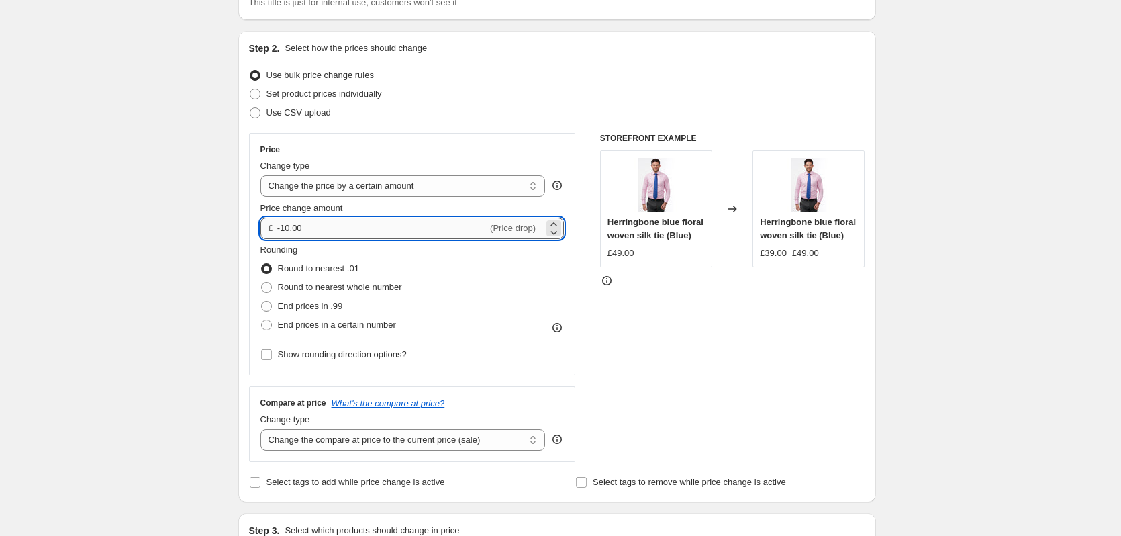
click at [338, 236] on input "-10.00" at bounding box center [382, 228] width 210 height 21
click at [291, 230] on input "-10.00" at bounding box center [382, 228] width 210 height 21
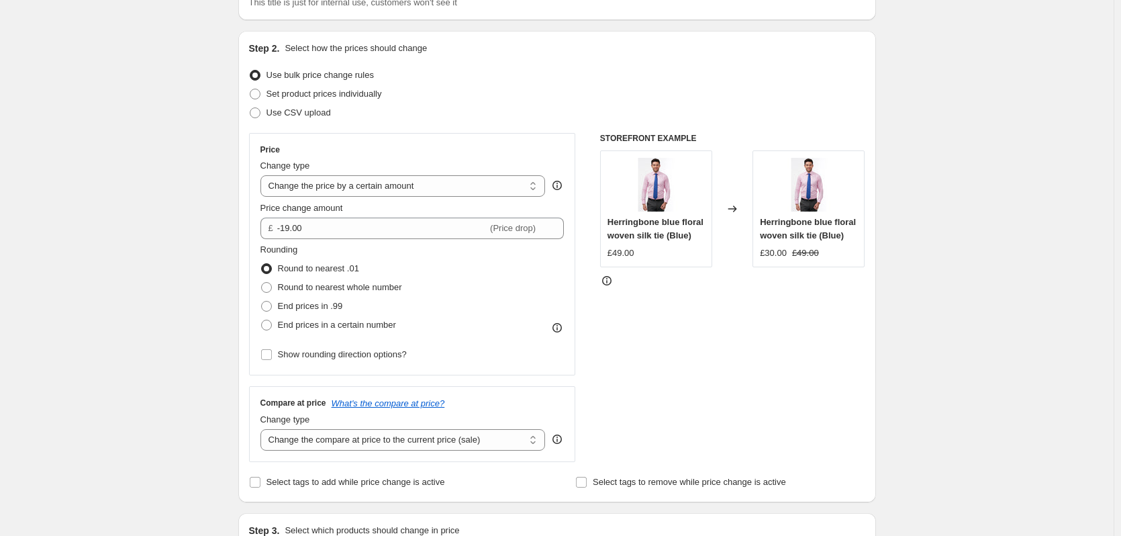
click at [663, 348] on div "STOREFRONT EXAMPLE Herringbone blue floral woven silk tie (Blue) £49.00 Changed…" at bounding box center [732, 297] width 265 height 329
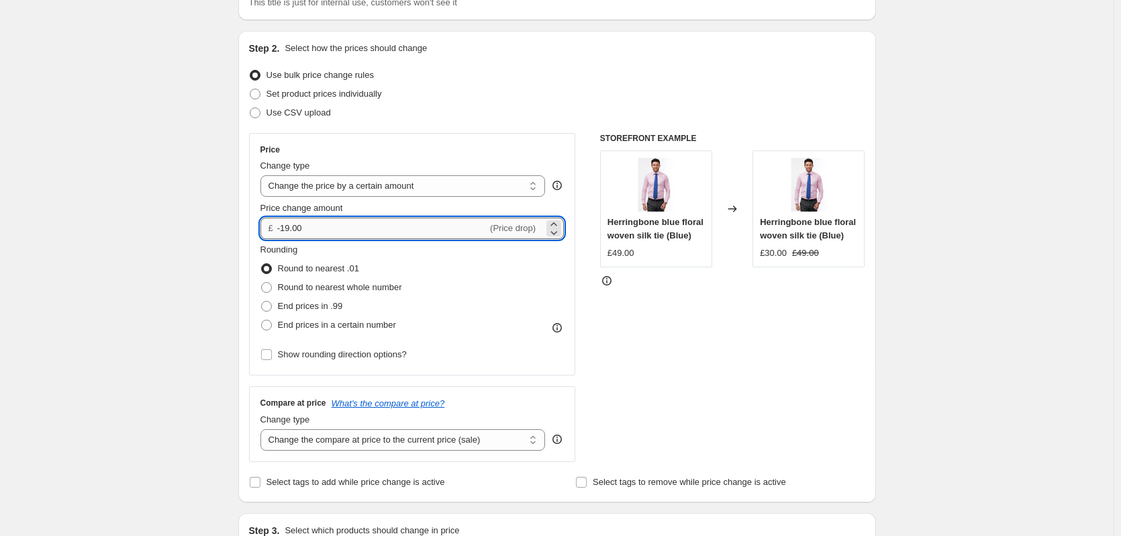
click at [293, 231] on input "-19.00" at bounding box center [382, 228] width 210 height 21
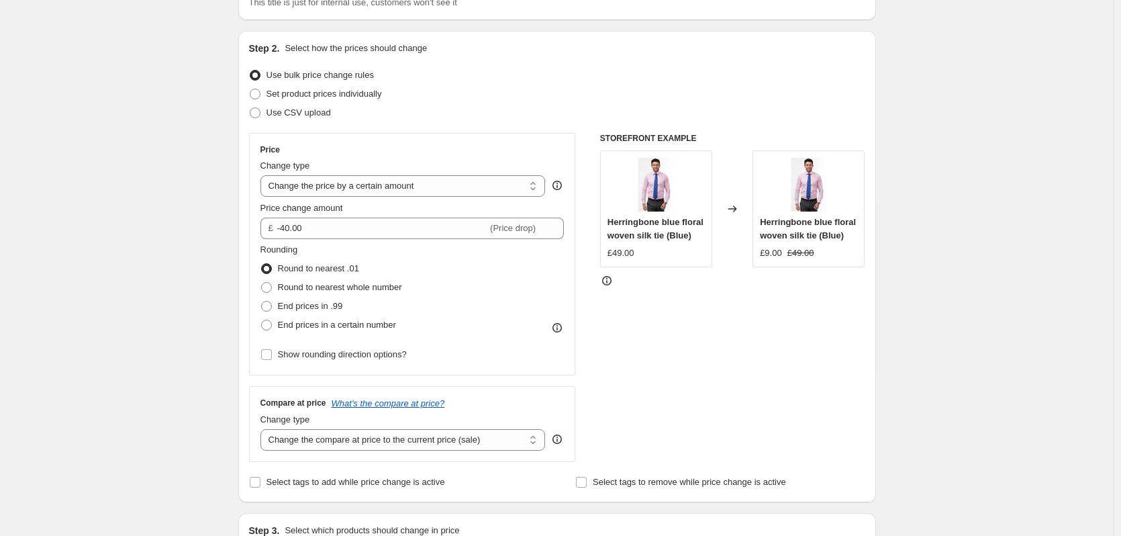
click at [517, 313] on div "Rounding Round to nearest .01 Round to nearest whole number End prices in .99 E…" at bounding box center [412, 288] width 304 height 91
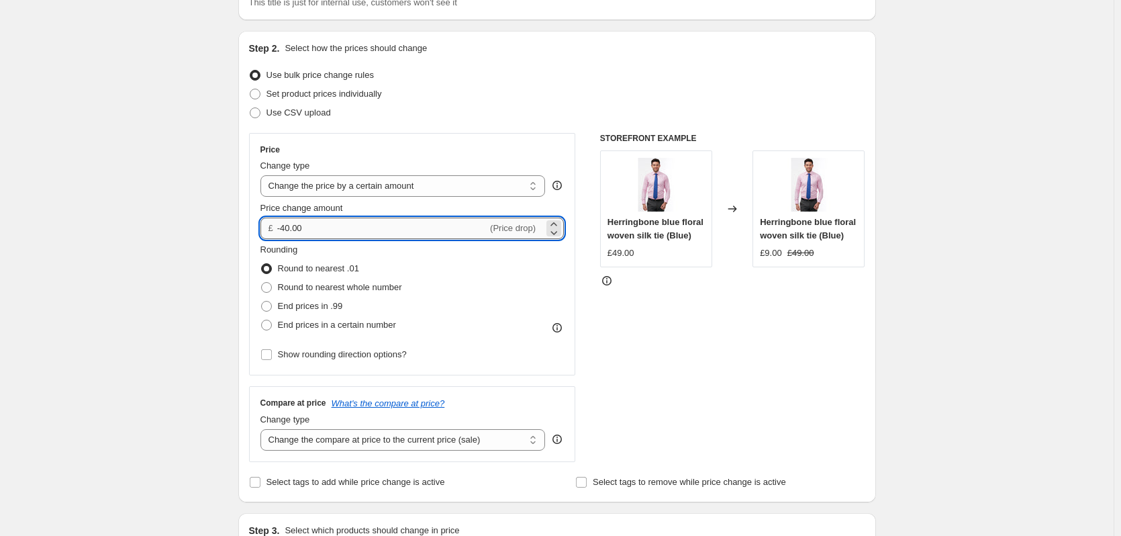
click at [287, 228] on input "-40.00" at bounding box center [382, 228] width 210 height 21
type input "-50.00"
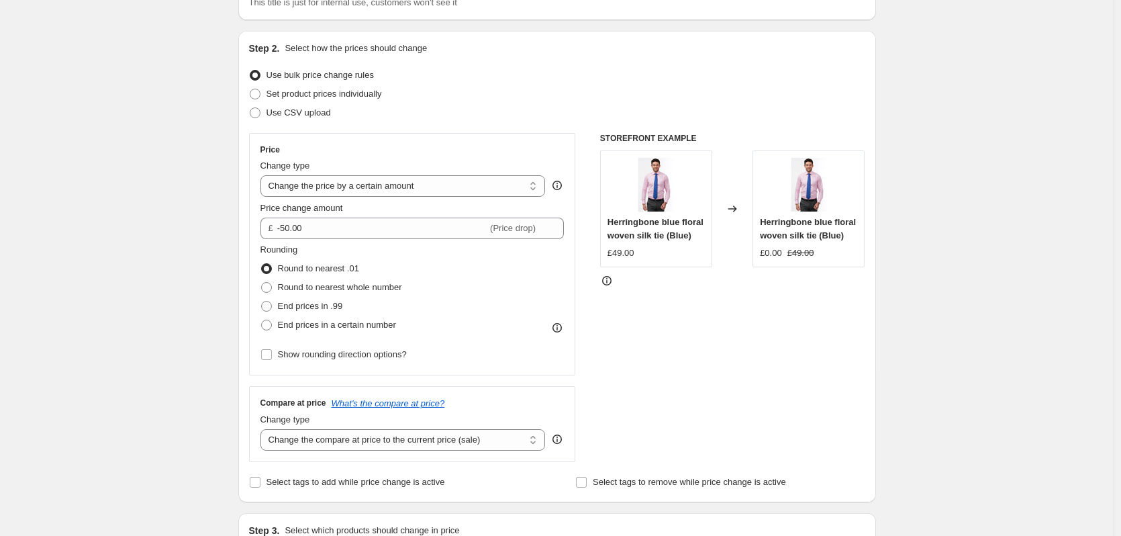
click at [708, 339] on div "STOREFRONT EXAMPLE Herringbone blue floral woven silk tie (Blue) £49.00 Changed…" at bounding box center [732, 297] width 265 height 329
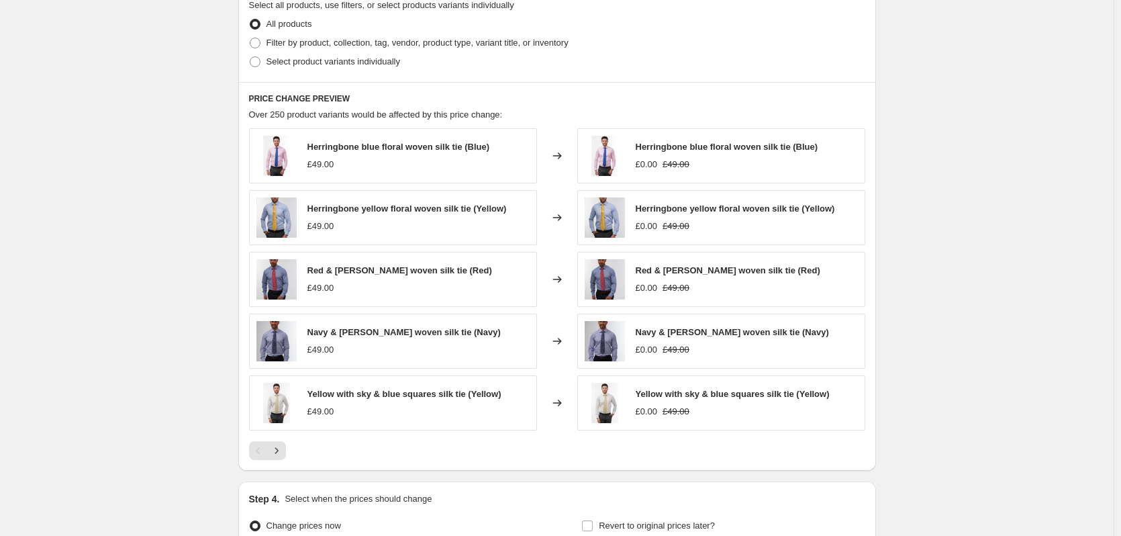
scroll to position [662, 0]
click at [283, 453] on icon "Next" at bounding box center [276, 451] width 13 height 13
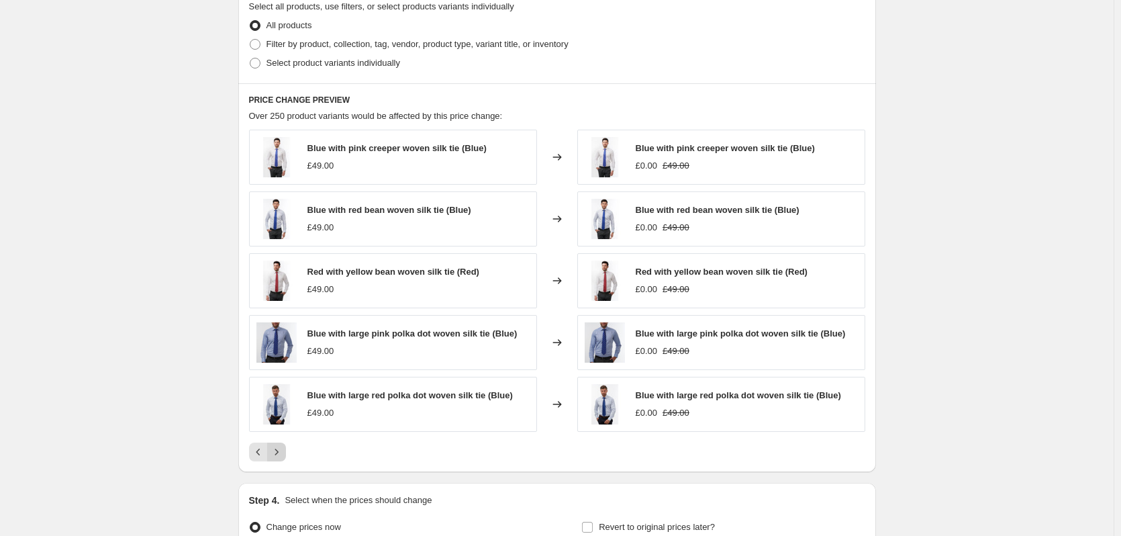
click at [283, 453] on icon "Next" at bounding box center [276, 451] width 13 height 13
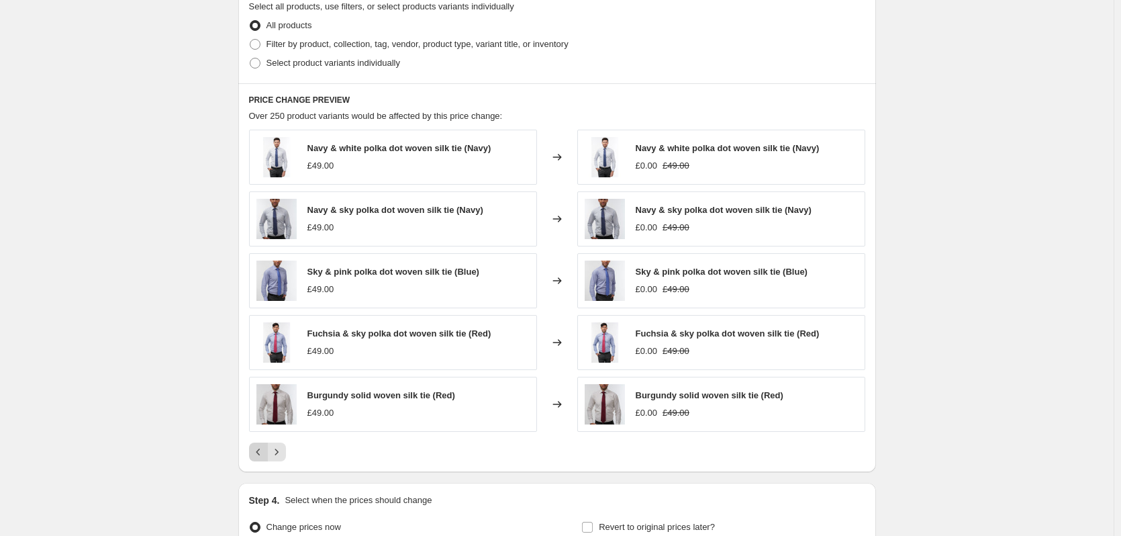
click at [263, 452] on icon "Previous" at bounding box center [258, 451] width 13 height 13
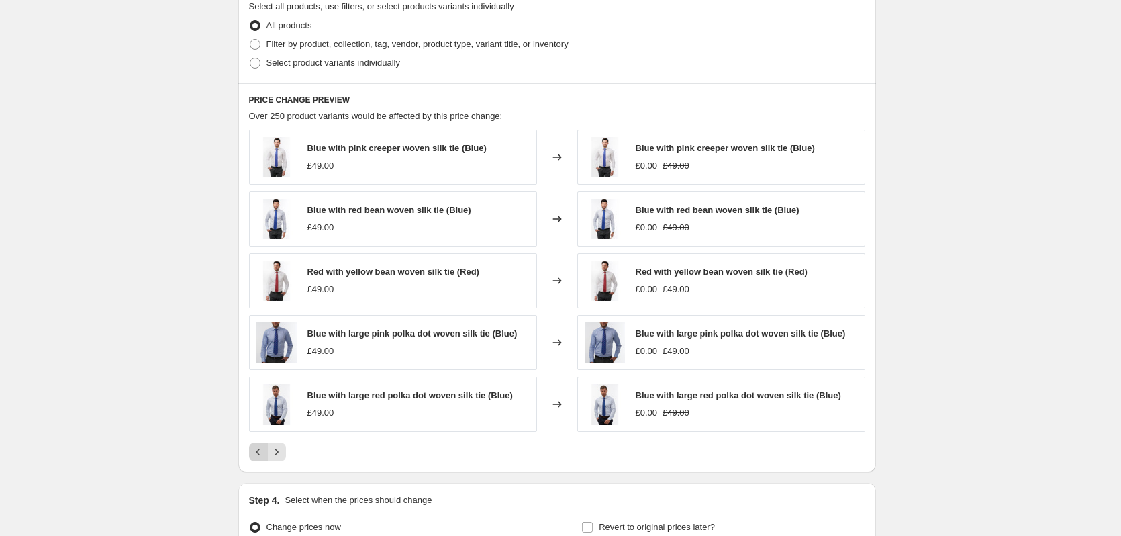
click at [263, 452] on icon "Previous" at bounding box center [258, 451] width 13 height 13
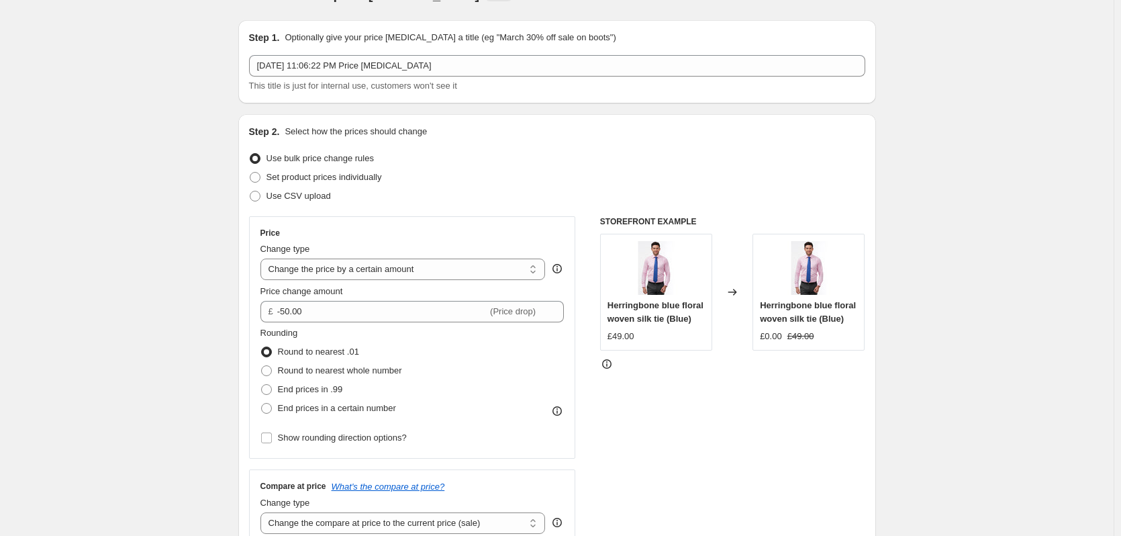
scroll to position [0, 0]
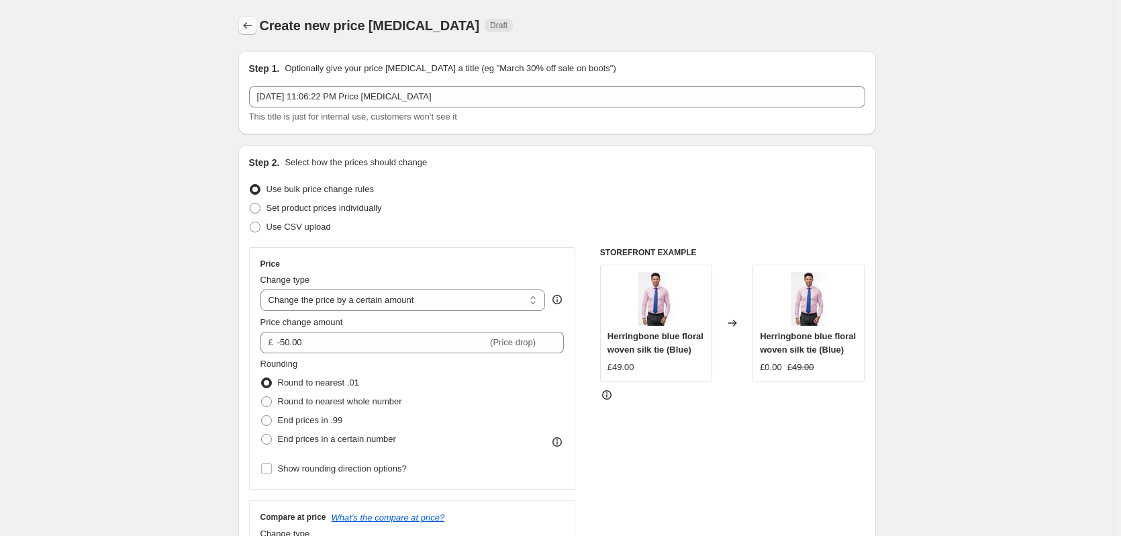
click at [251, 29] on icon "Price change jobs" at bounding box center [247, 25] width 13 height 13
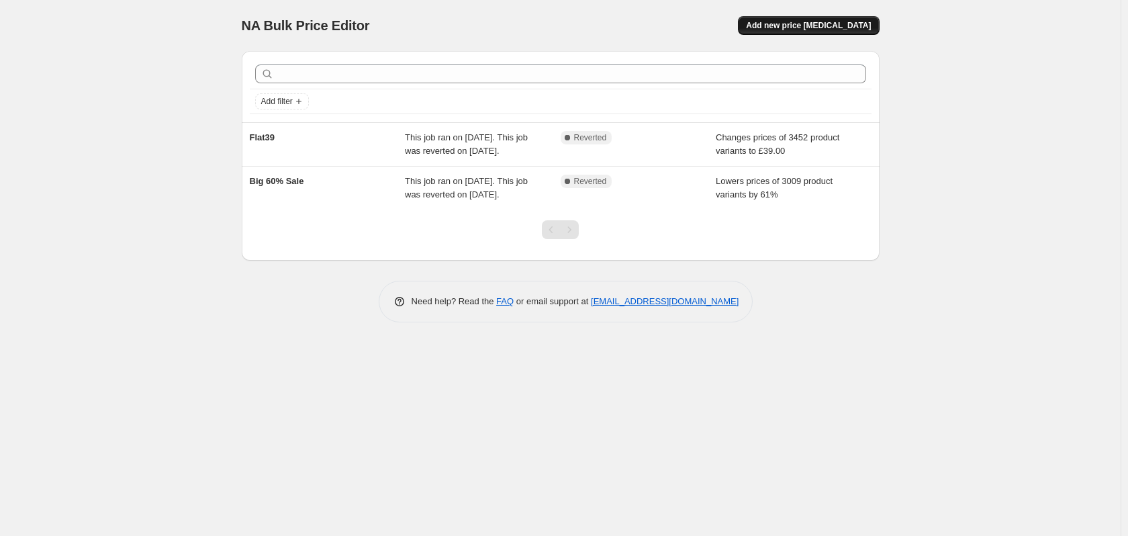
click at [841, 28] on span "Add new price [MEDICAL_DATA]" at bounding box center [808, 25] width 125 height 11
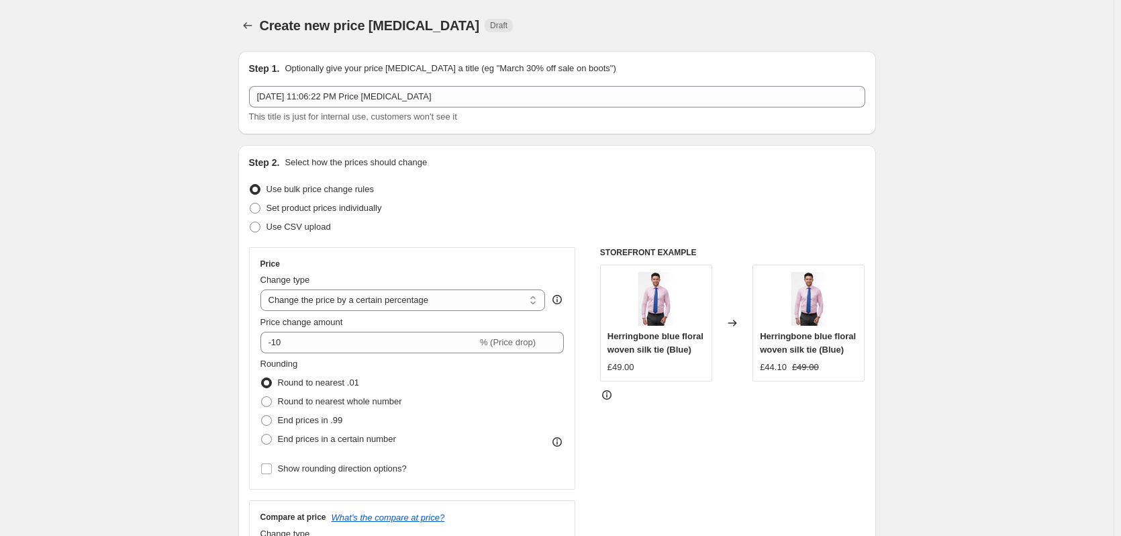
click at [375, 287] on div "Change type Change the price to a certain amount Change the price by a certain …" at bounding box center [402, 292] width 285 height 38
click at [362, 299] on select "Change the price to a certain amount Change the price by a certain amount Chang…" at bounding box center [402, 299] width 285 height 21
select select "to"
click at [263, 289] on select "Change the price to a certain amount Change the price by a certain amount Chang…" at bounding box center [402, 299] width 285 height 21
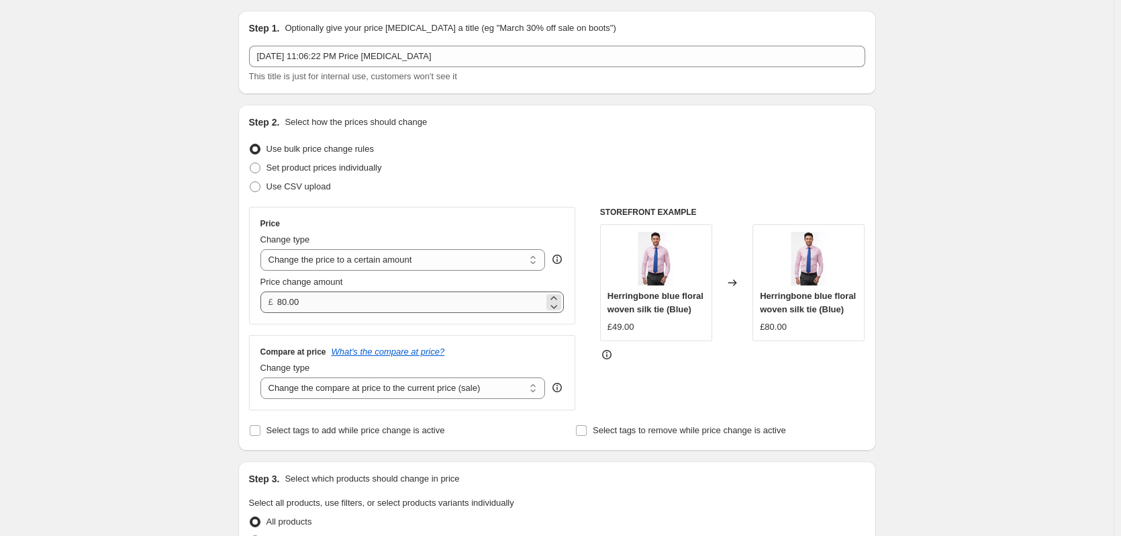
scroll to position [43, 0]
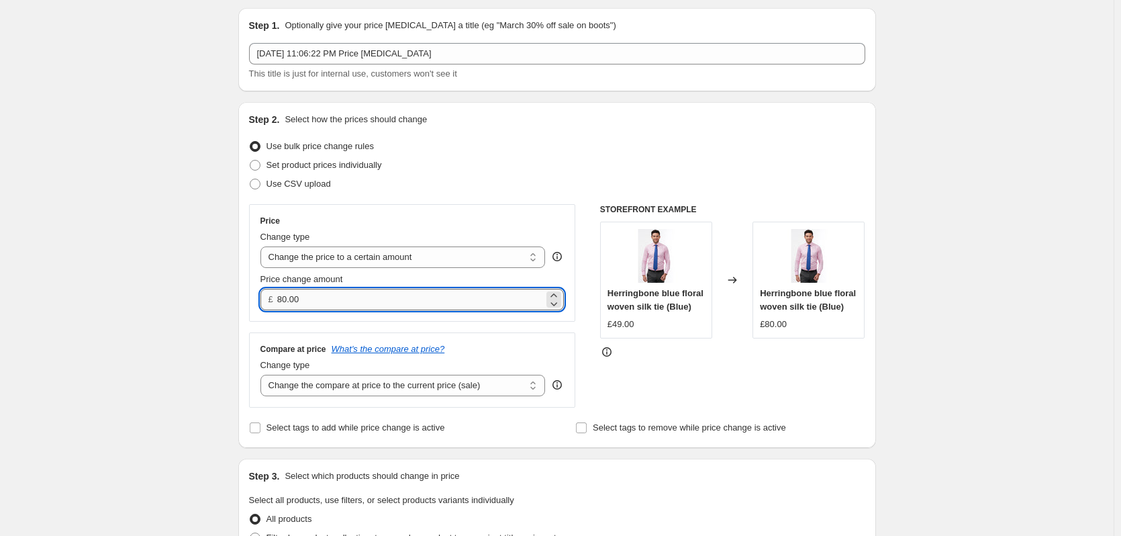
click at [286, 302] on input "80.00" at bounding box center [410, 299] width 267 height 21
type input "19.00"
click at [678, 389] on div "STOREFRONT EXAMPLE Herringbone blue floral woven silk tie (Blue) £49.00 Changed…" at bounding box center [732, 305] width 265 height 203
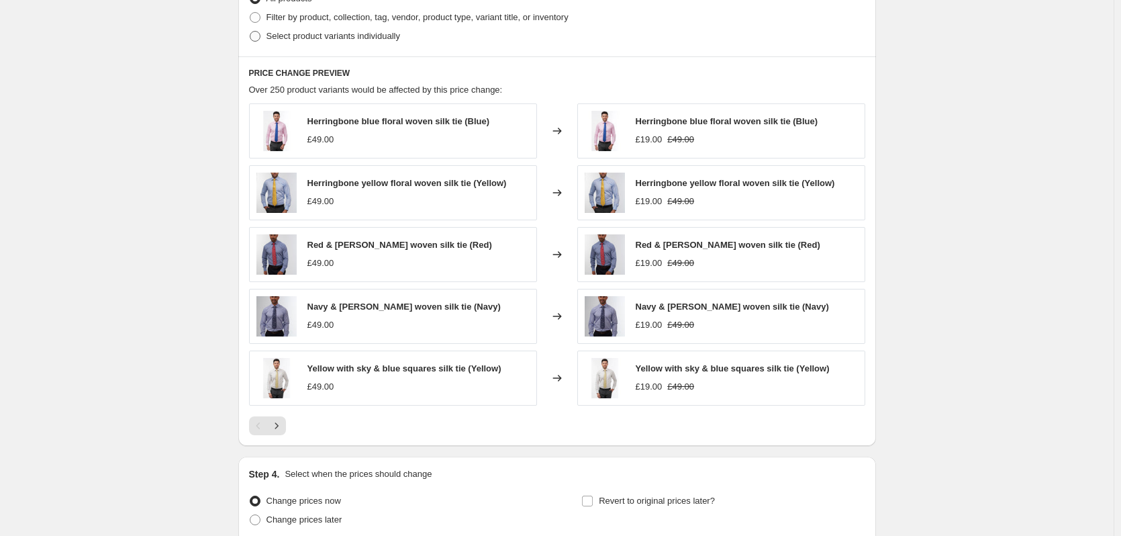
scroll to position [682, 0]
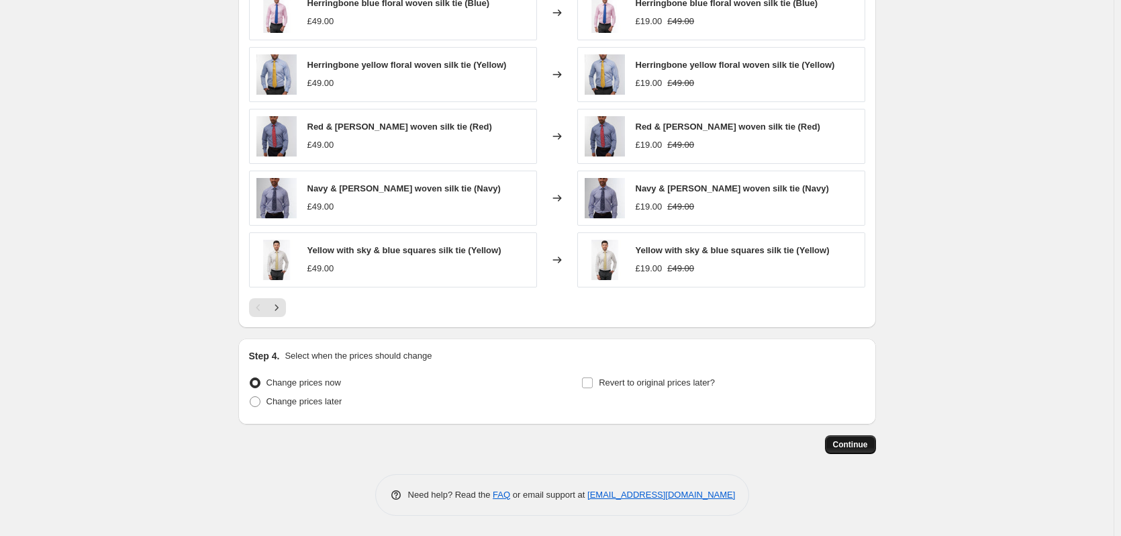
click at [866, 446] on span "Continue" at bounding box center [850, 444] width 35 height 11
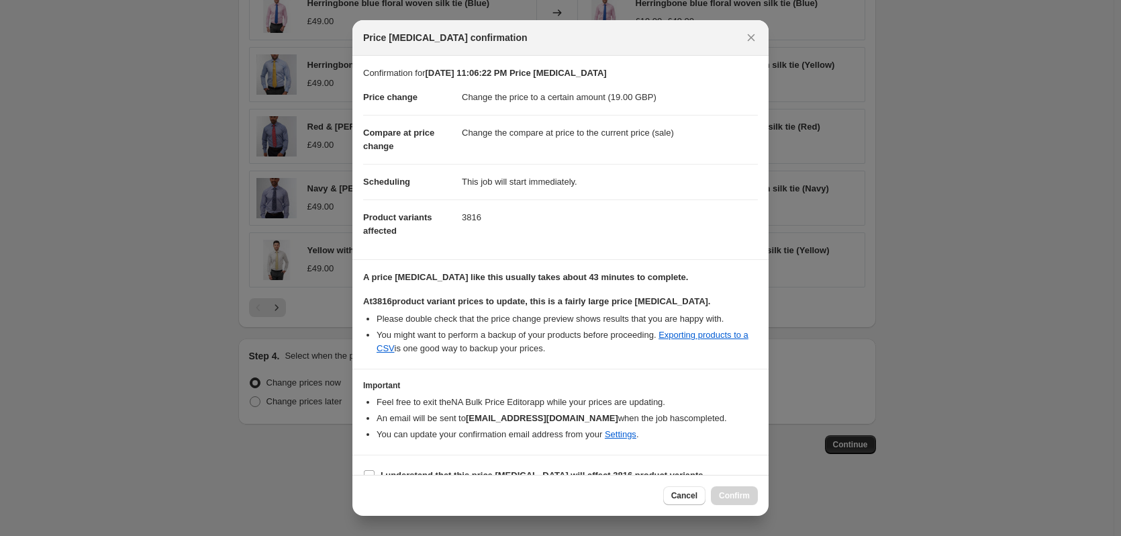
scroll to position [21, 0]
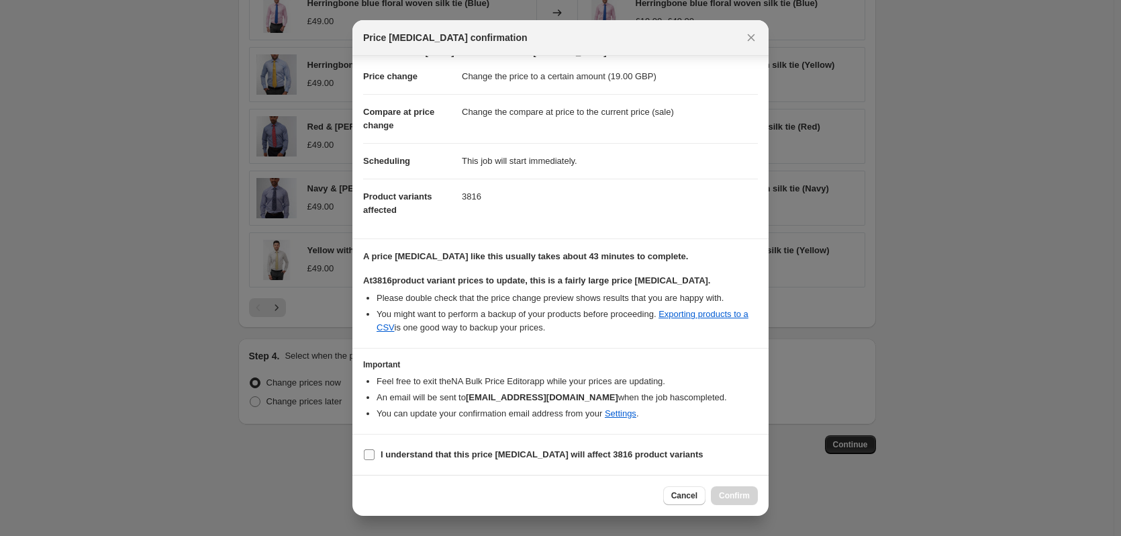
click at [424, 459] on b "I understand that this price change job will affect 3816 product variants" at bounding box center [542, 454] width 323 height 10
click at [375, 459] on input "I understand that this price change job will affect 3816 product variants" at bounding box center [369, 454] width 11 height 11
checkbox input "true"
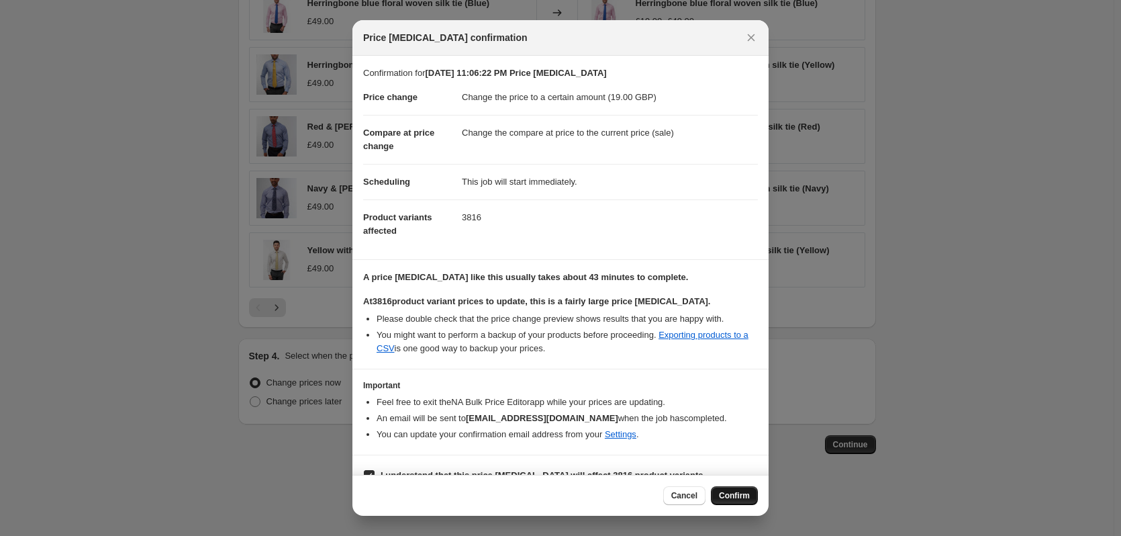
click at [735, 497] on span "Confirm" at bounding box center [734, 495] width 31 height 11
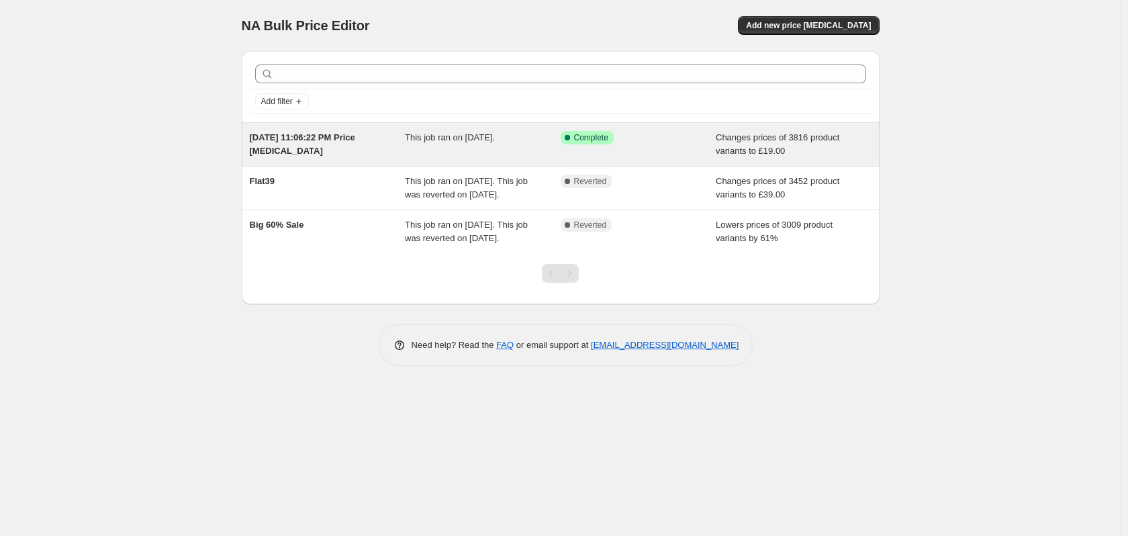
click at [455, 140] on span "This job ran on October 6, 2025." at bounding box center [450, 137] width 90 height 10
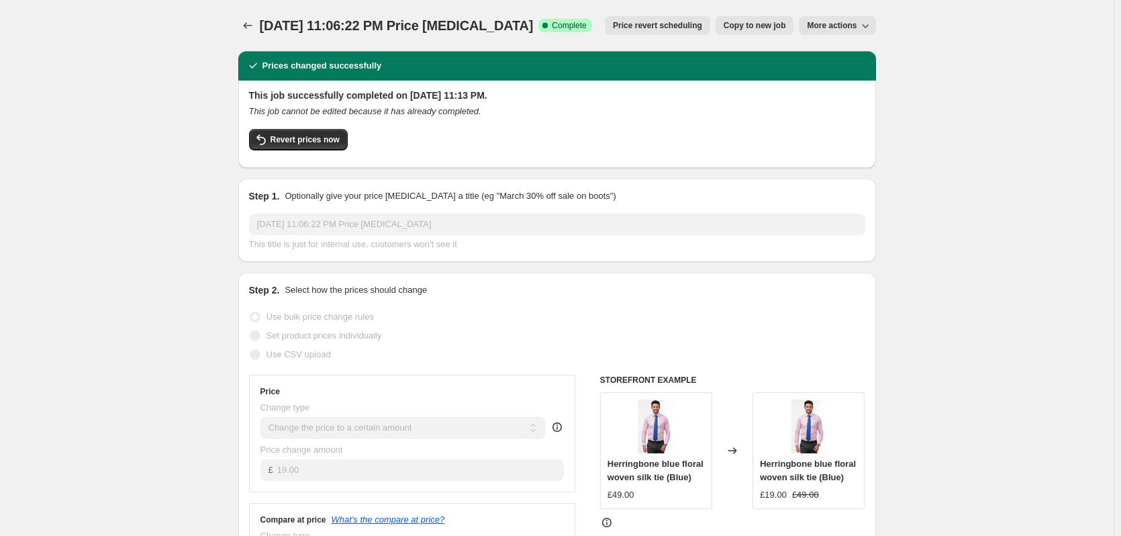
click at [868, 30] on icon "button" at bounding box center [865, 25] width 13 height 13
click at [254, 26] on icon "Price change jobs" at bounding box center [247, 25] width 13 height 13
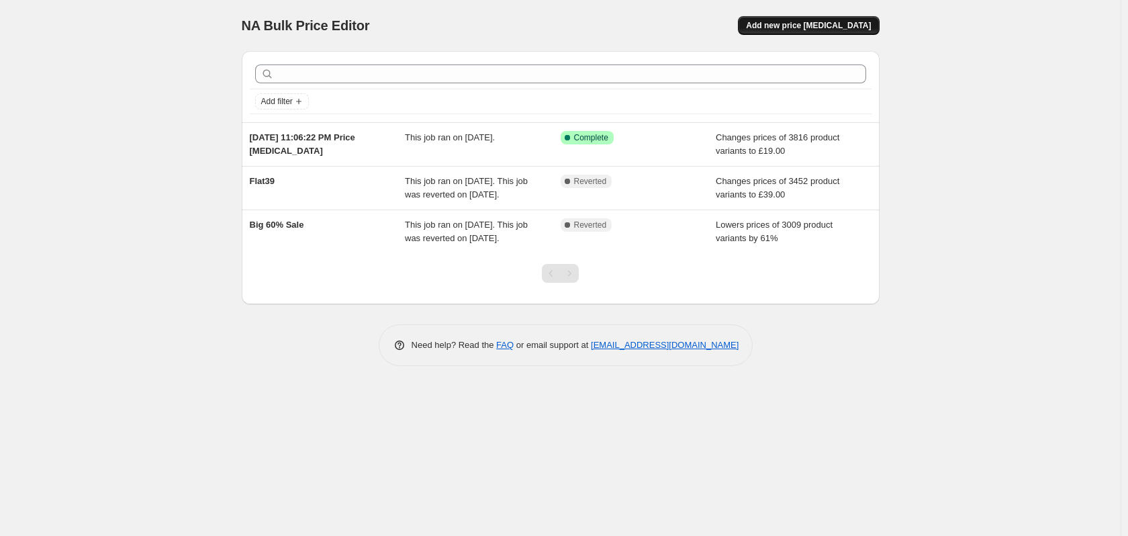
click at [798, 29] on span "Add new price [MEDICAL_DATA]" at bounding box center [808, 25] width 125 height 11
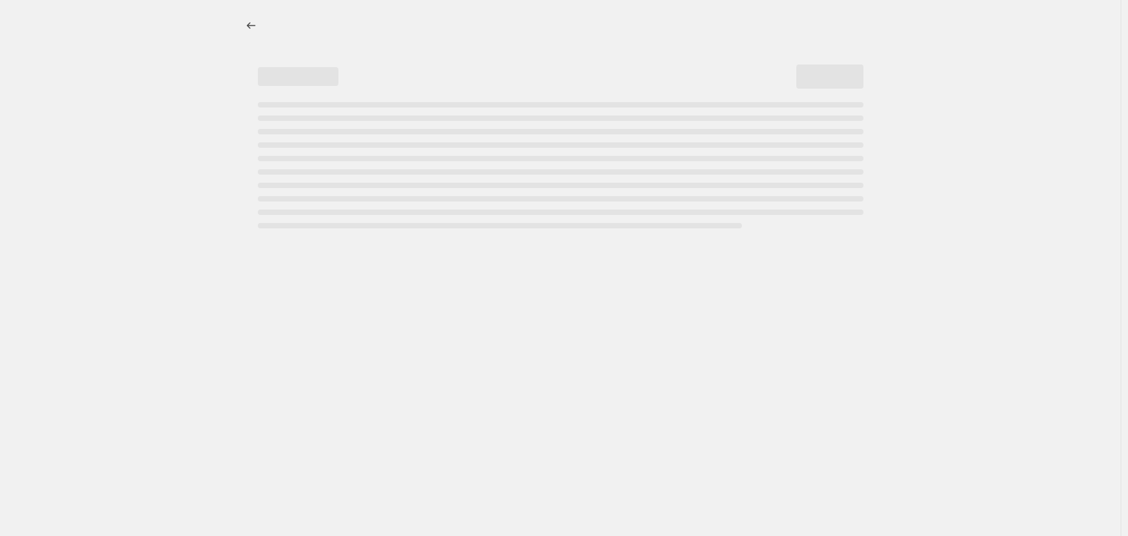
select select "percentage"
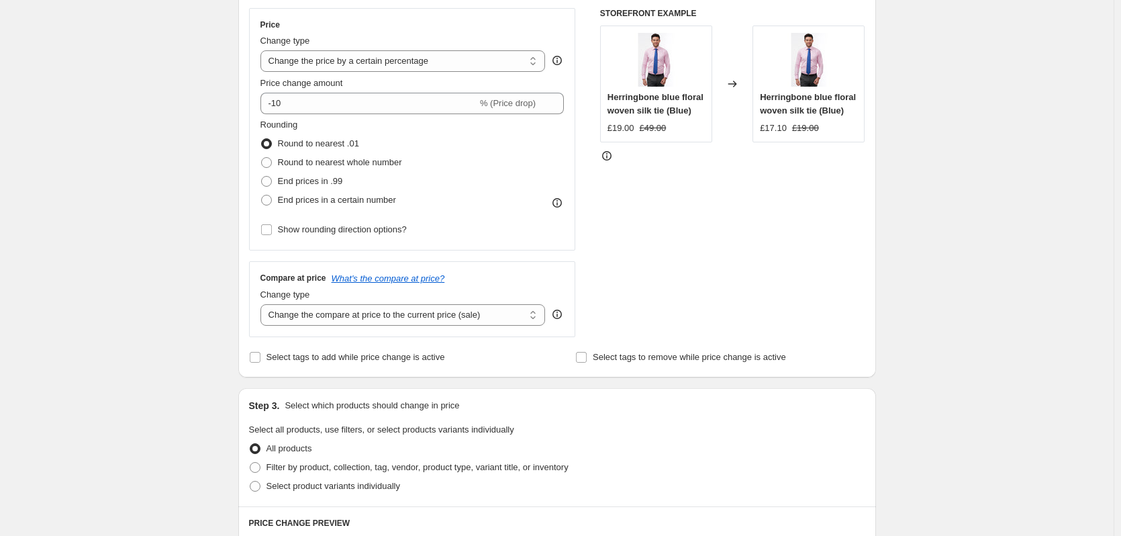
scroll to position [240, 0]
click at [329, 320] on select "Change the compare at price to the current price (sale) Change the compare at p…" at bounding box center [402, 313] width 285 height 21
click at [179, 354] on div "Create new price change job. This page is ready Create new price change job Dra…" at bounding box center [557, 431] width 1114 height 1342
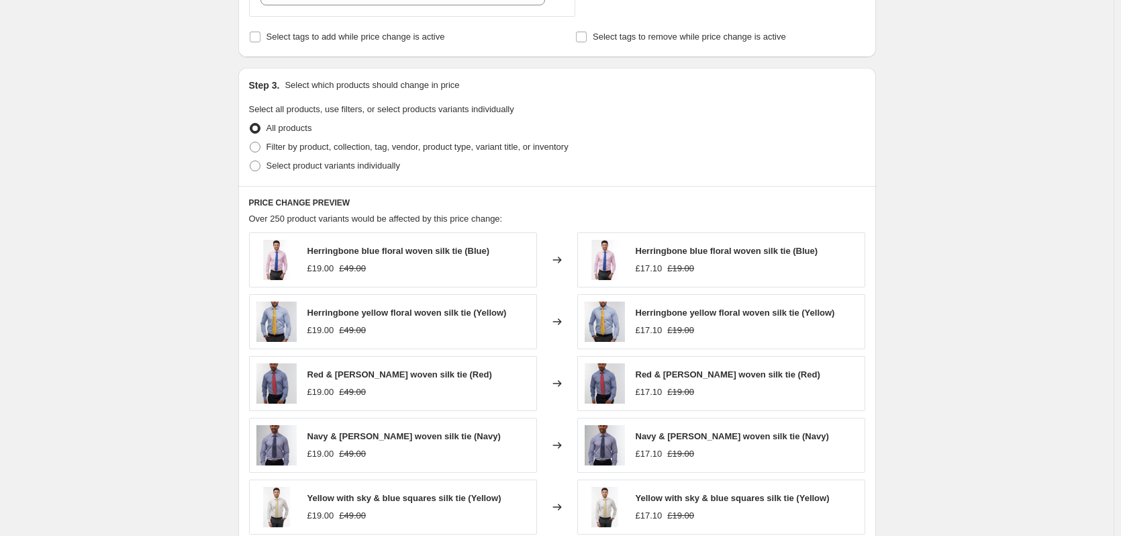
scroll to position [560, 0]
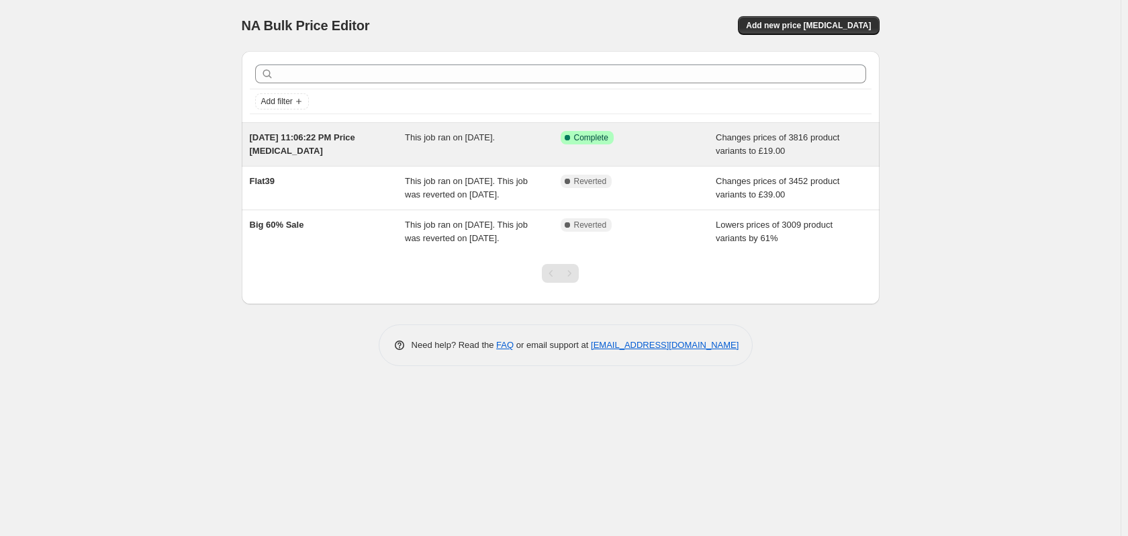
click at [460, 149] on div "This job ran on October 6, 2025." at bounding box center [483, 144] width 156 height 27
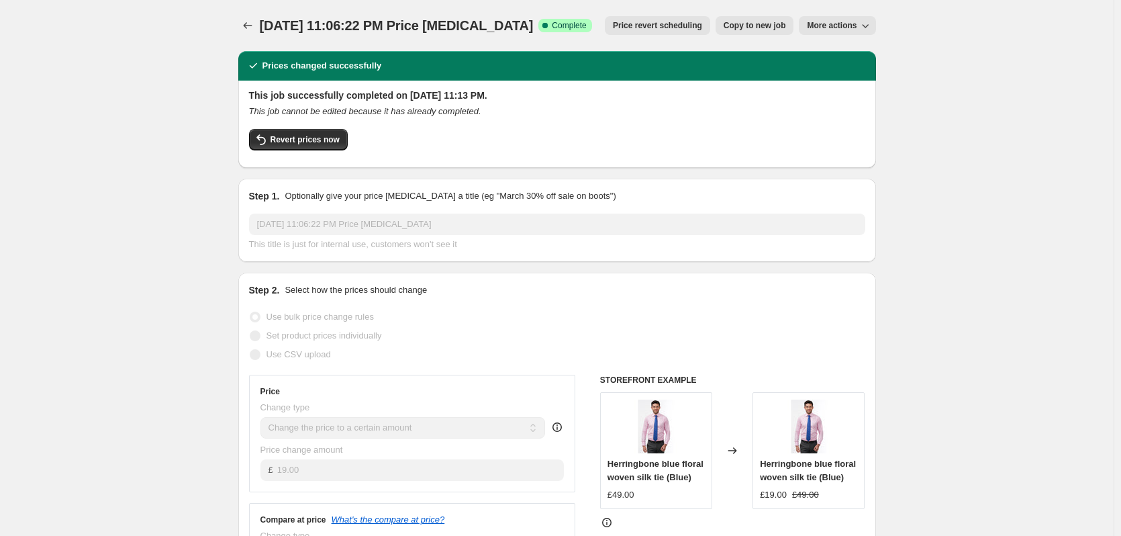
click at [852, 17] on button "More actions" at bounding box center [837, 25] width 77 height 19
click at [657, 182] on div "Step 1. Optionally give your price change job a title (eg "March 30% off sale o…" at bounding box center [557, 220] width 638 height 83
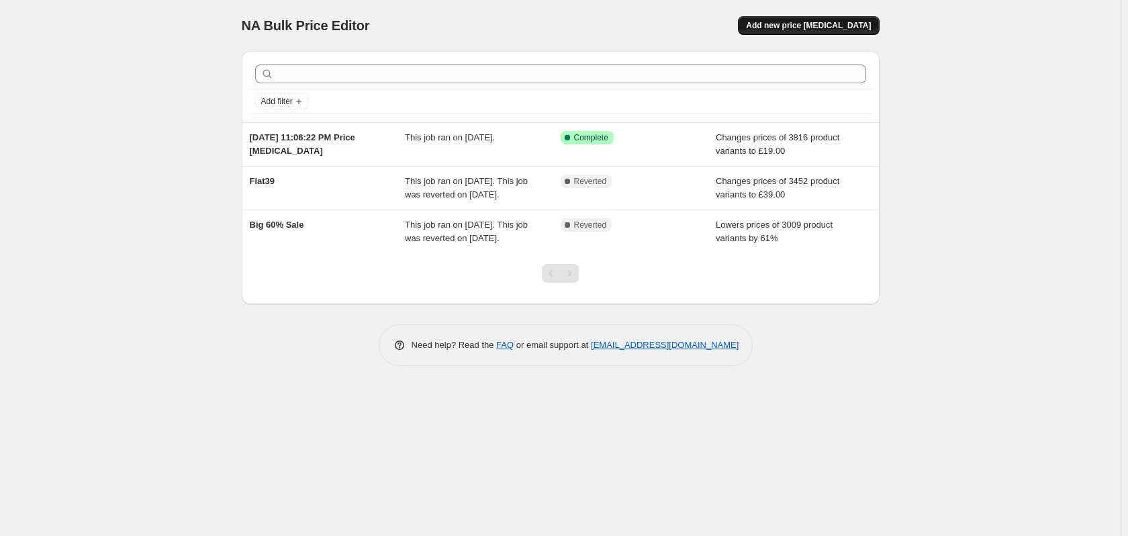
click at [826, 25] on span "Add new price [MEDICAL_DATA]" at bounding box center [808, 25] width 125 height 11
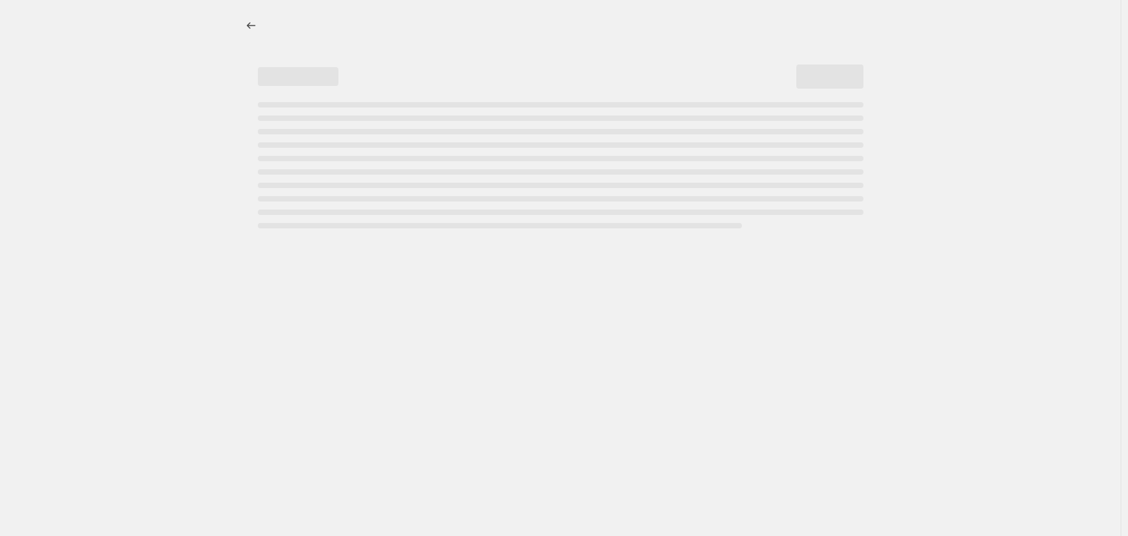
select select "percentage"
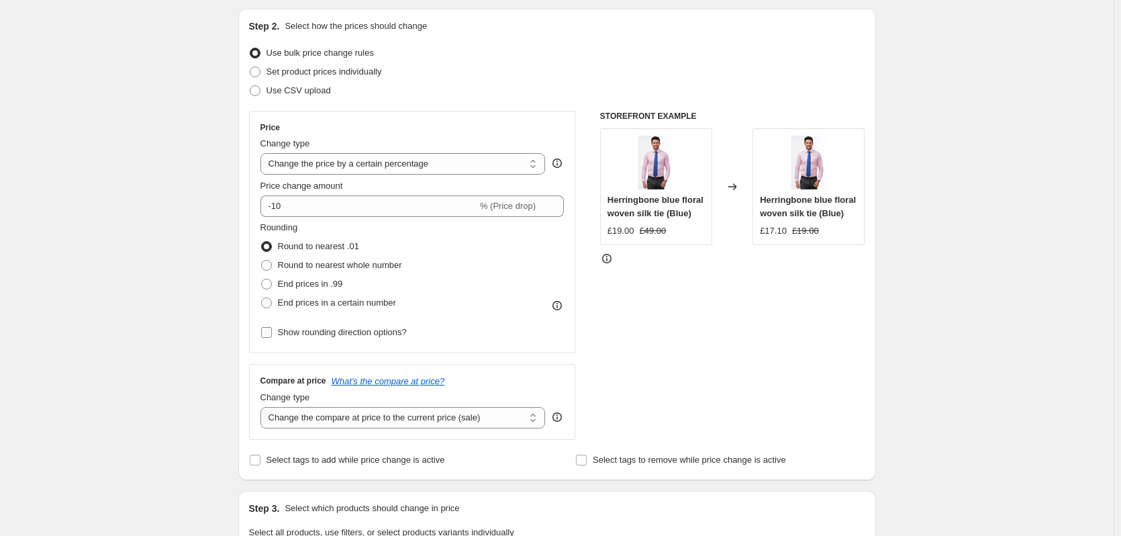
scroll to position [136, 0]
click at [308, 336] on span "Show rounding direction options?" at bounding box center [342, 333] width 129 height 10
click at [272, 336] on input "Show rounding direction options?" at bounding box center [266, 333] width 11 height 11
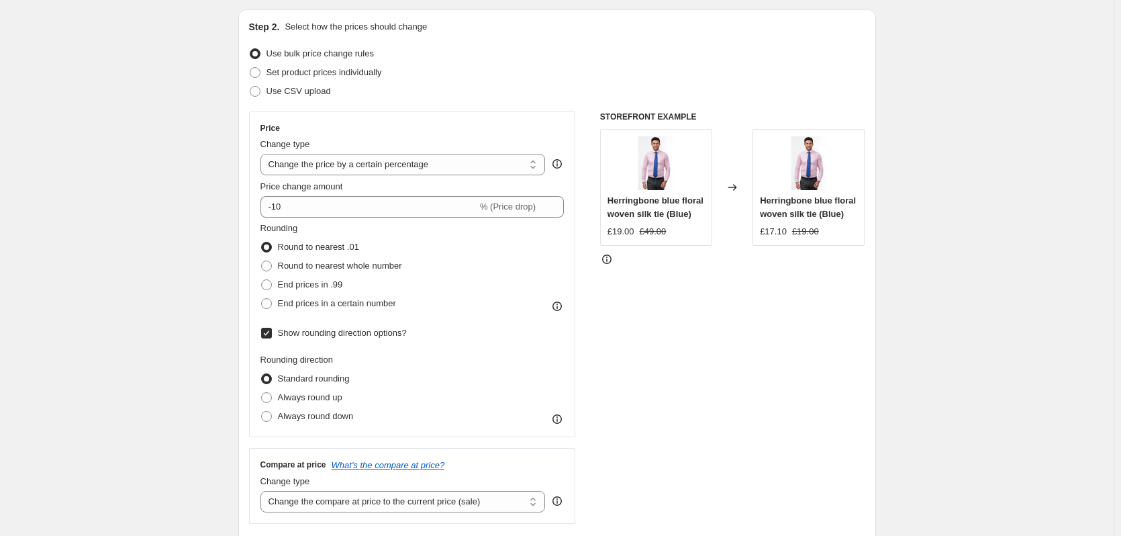
click at [308, 336] on span "Show rounding direction options?" at bounding box center [342, 333] width 129 height 10
click at [272, 336] on input "Show rounding direction options?" at bounding box center [266, 333] width 11 height 11
checkbox input "false"
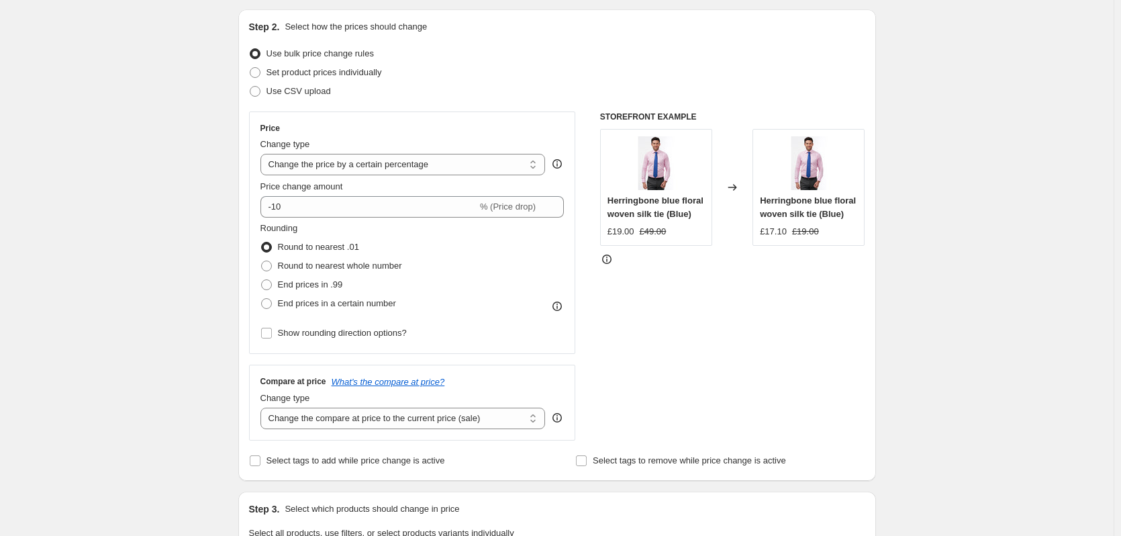
scroll to position [0, 0]
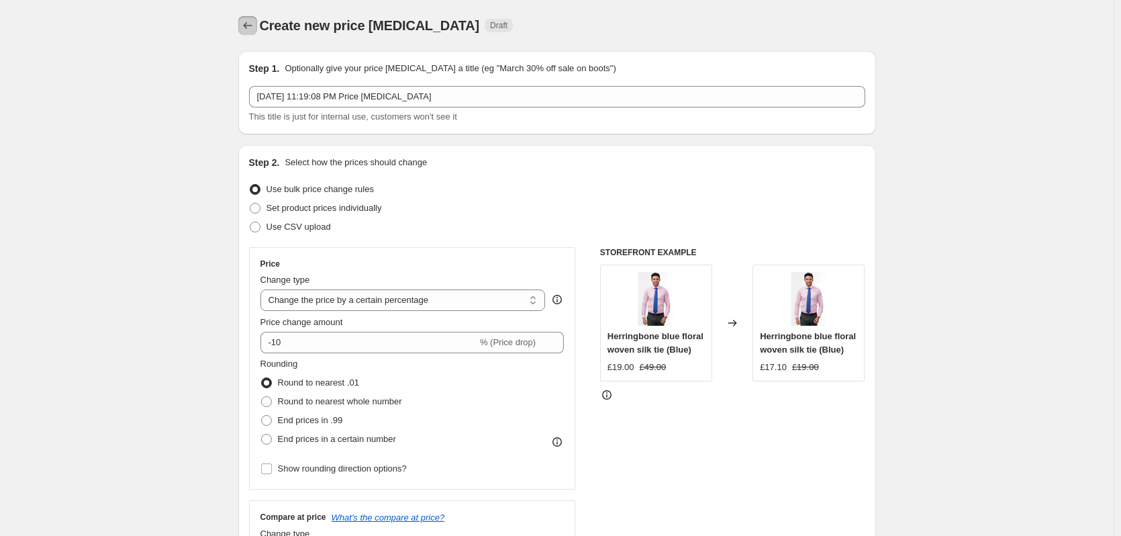
click at [252, 30] on icon "Price change jobs" at bounding box center [247, 25] width 13 height 13
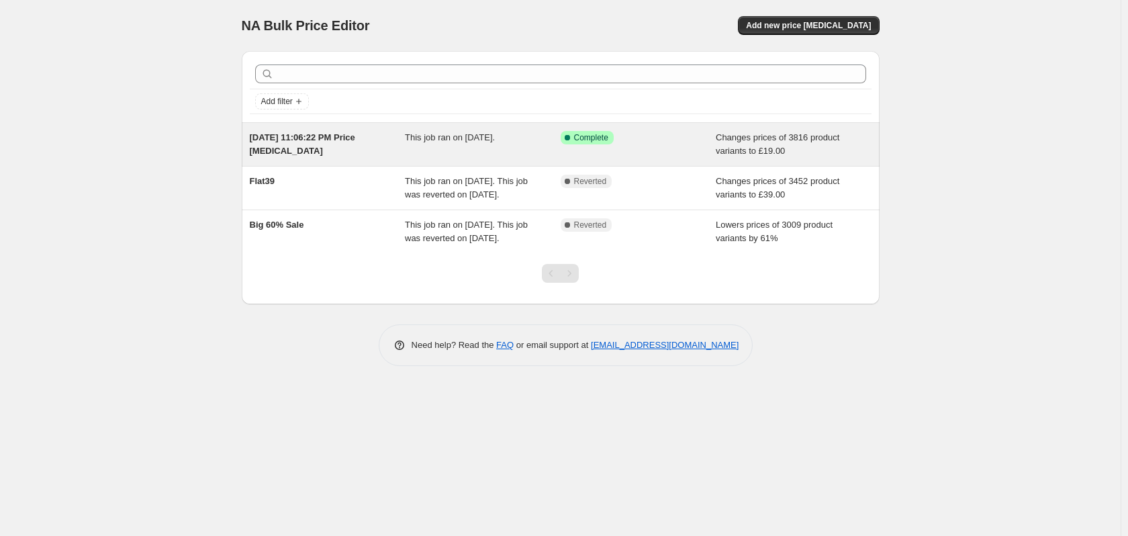
click at [430, 149] on div "This job ran on [DATE]." at bounding box center [483, 144] width 156 height 27
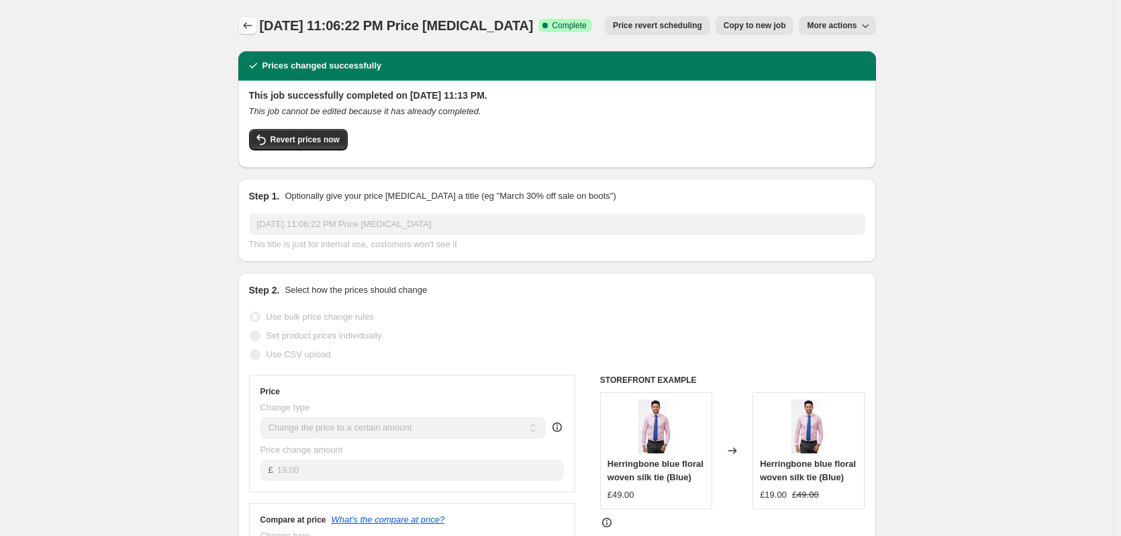
click at [254, 19] on button "Price change jobs" at bounding box center [247, 25] width 19 height 19
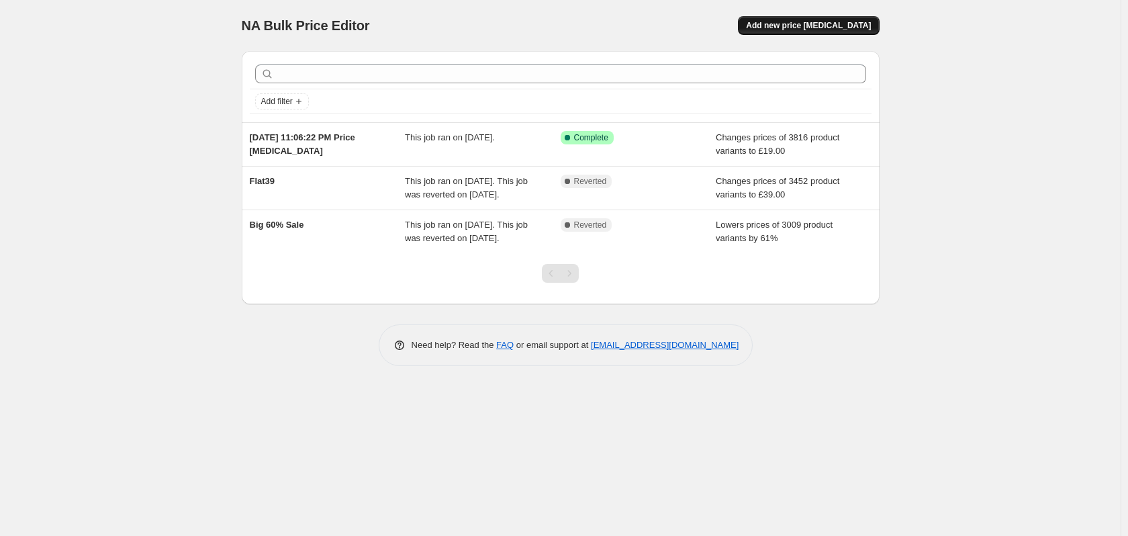
click at [818, 21] on span "Add new price [MEDICAL_DATA]" at bounding box center [808, 25] width 125 height 11
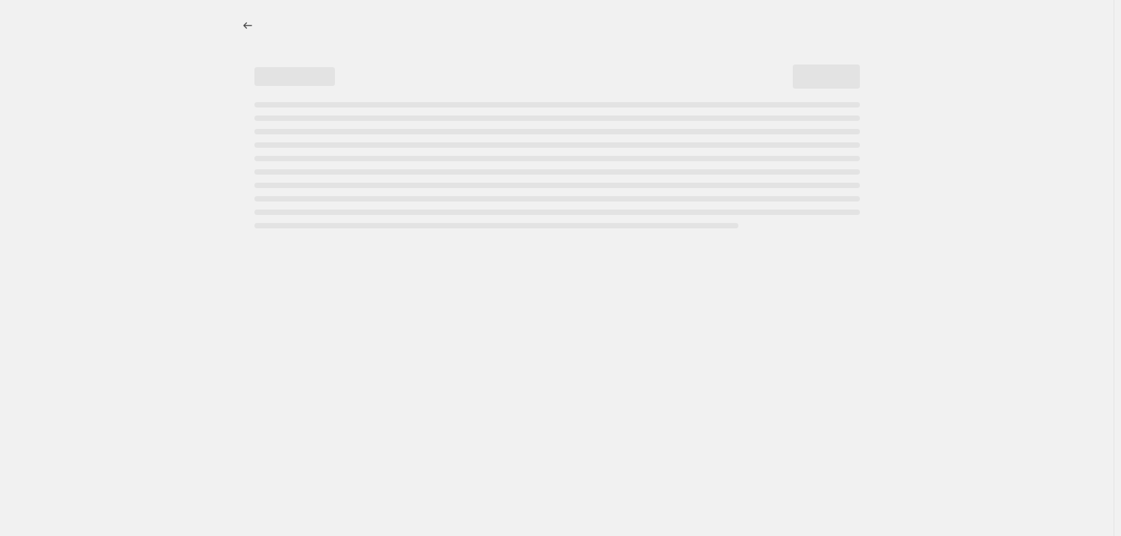
select select "percentage"
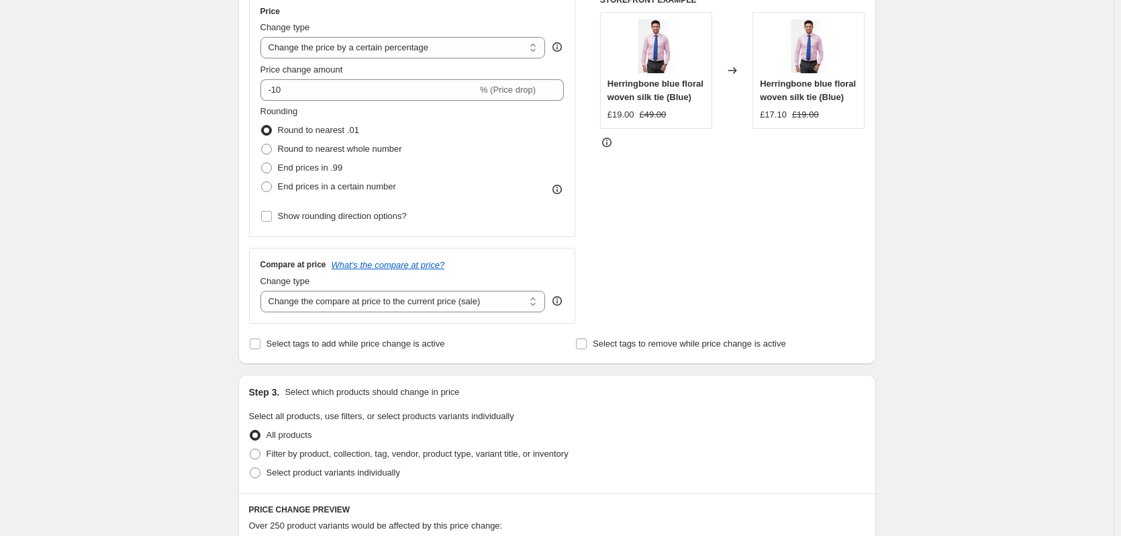
scroll to position [253, 0]
click at [371, 218] on span "Show rounding direction options?" at bounding box center [342, 215] width 129 height 10
click at [272, 218] on input "Show rounding direction options?" at bounding box center [266, 215] width 11 height 11
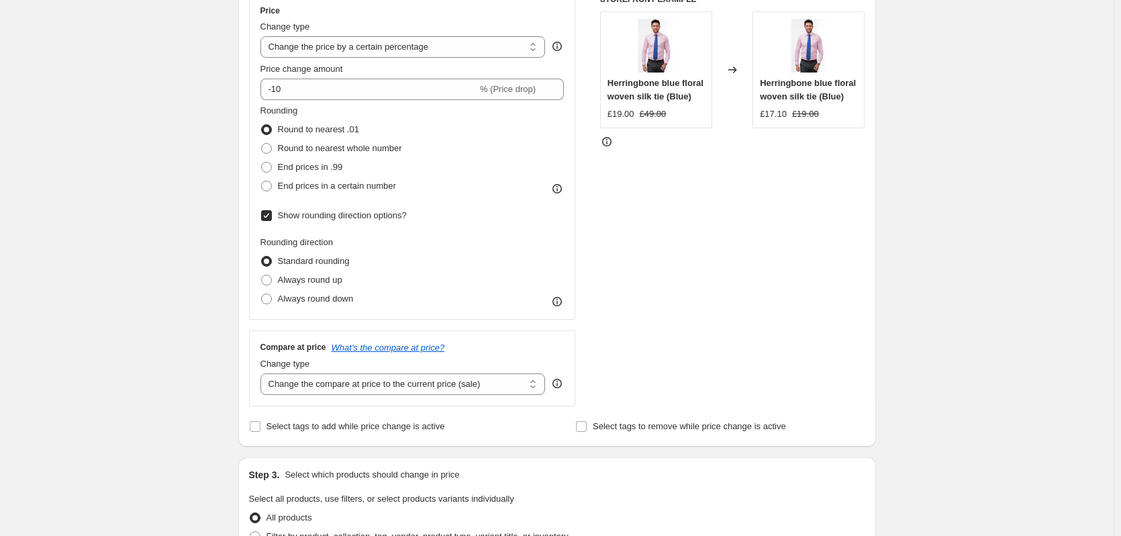
click at [269, 215] on input "Show rounding direction options?" at bounding box center [266, 215] width 11 height 11
checkbox input "false"
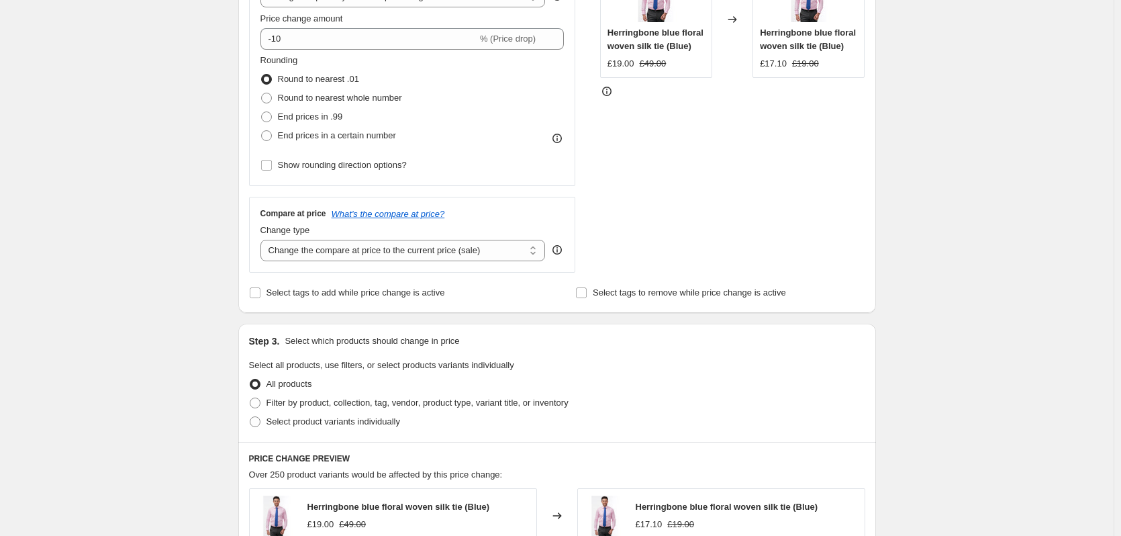
scroll to position [323, 0]
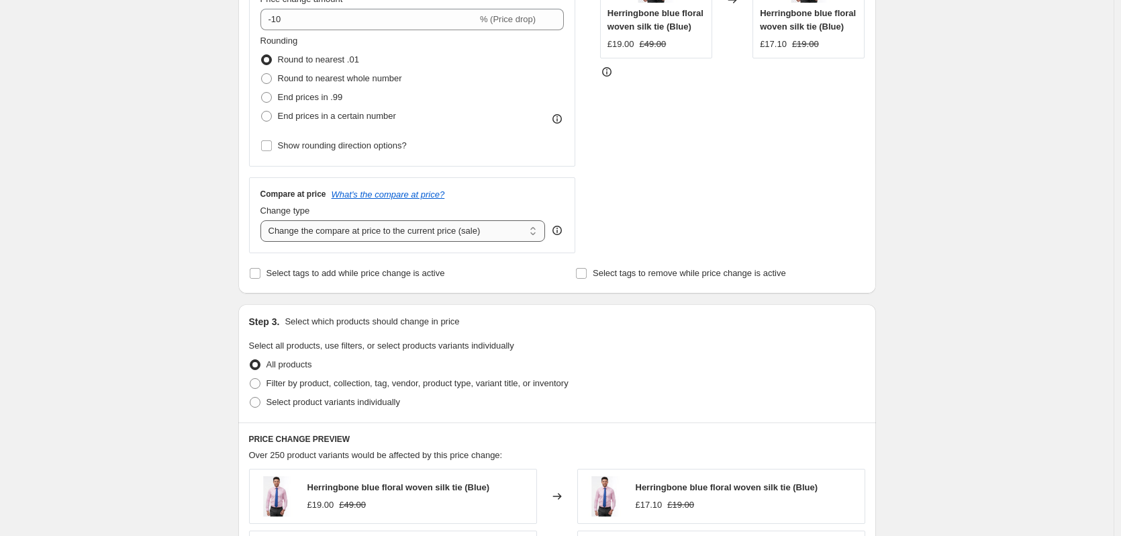
click at [317, 239] on select "Change the compare at price to the current price (sale) Change the compare at p…" at bounding box center [402, 230] width 285 height 21
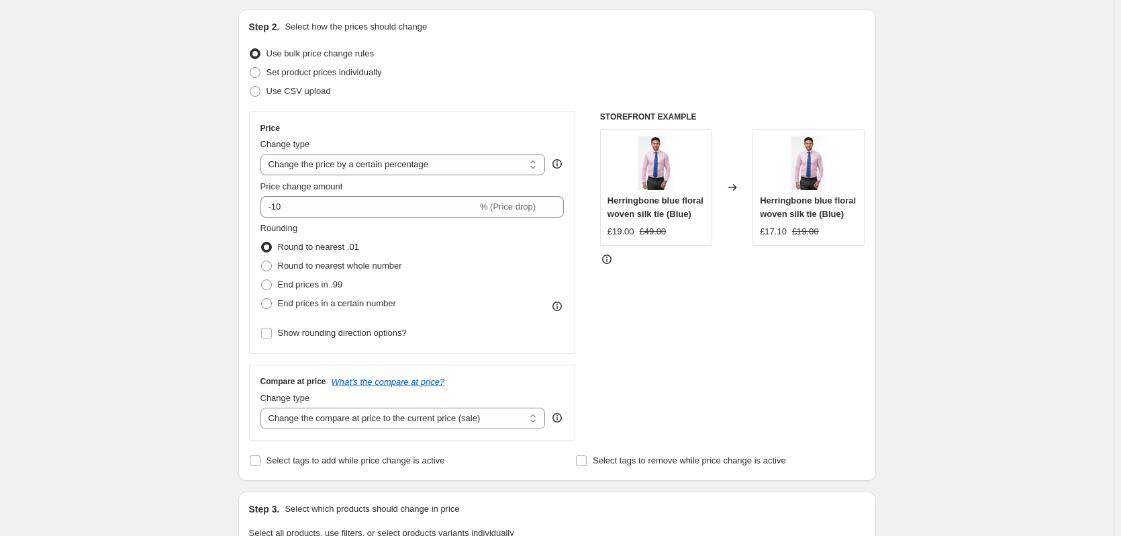
scroll to position [0, 0]
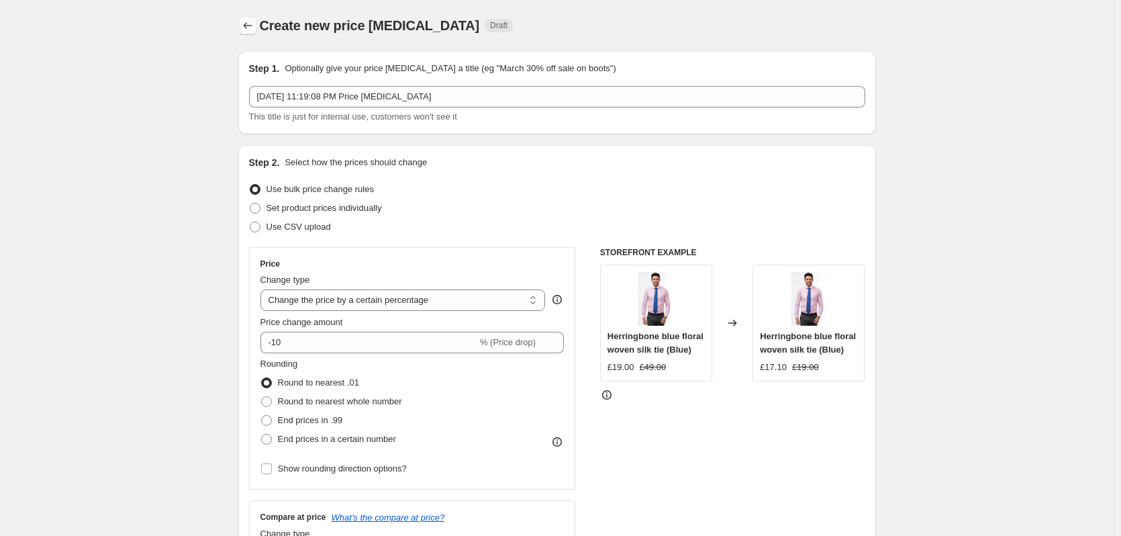
click at [251, 28] on icon "Price change jobs" at bounding box center [247, 25] width 13 height 13
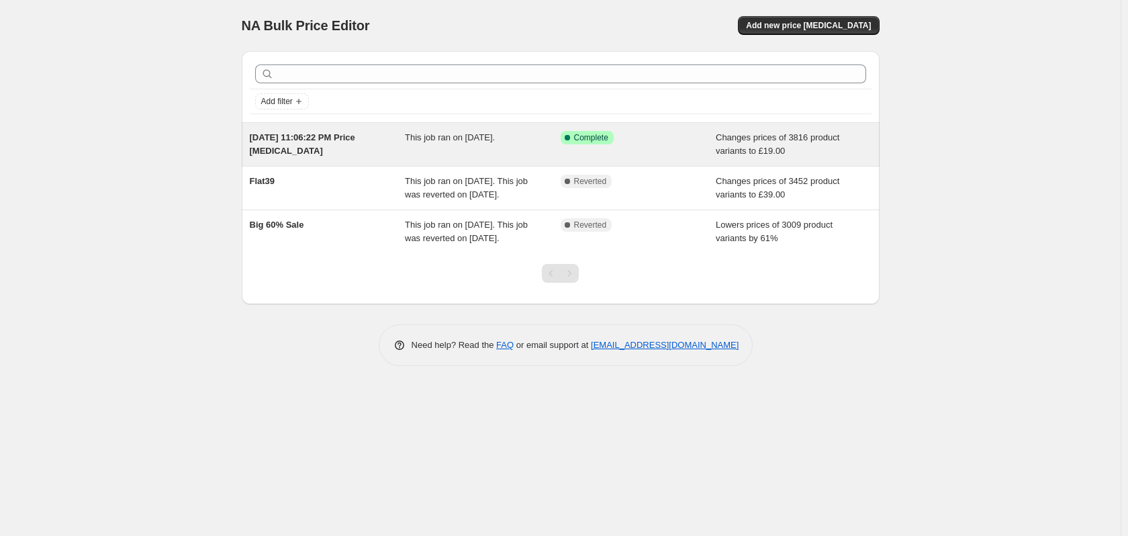
click at [467, 141] on span "This job ran on [DATE]." at bounding box center [450, 137] width 90 height 10
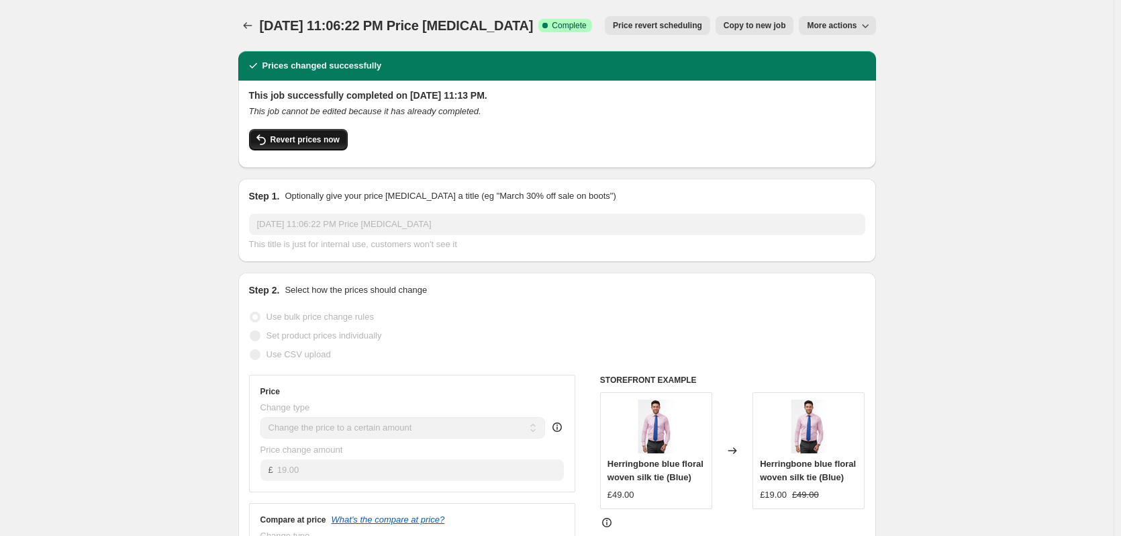
click at [315, 140] on span "Revert prices now" at bounding box center [305, 139] width 69 height 11
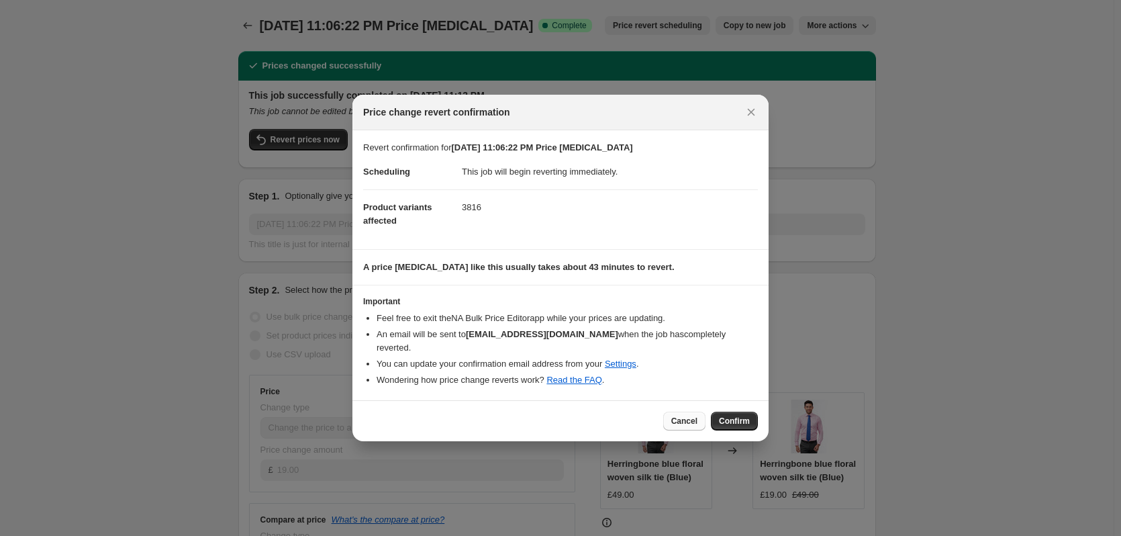
click at [679, 416] on span "Cancel" at bounding box center [684, 421] width 26 height 11
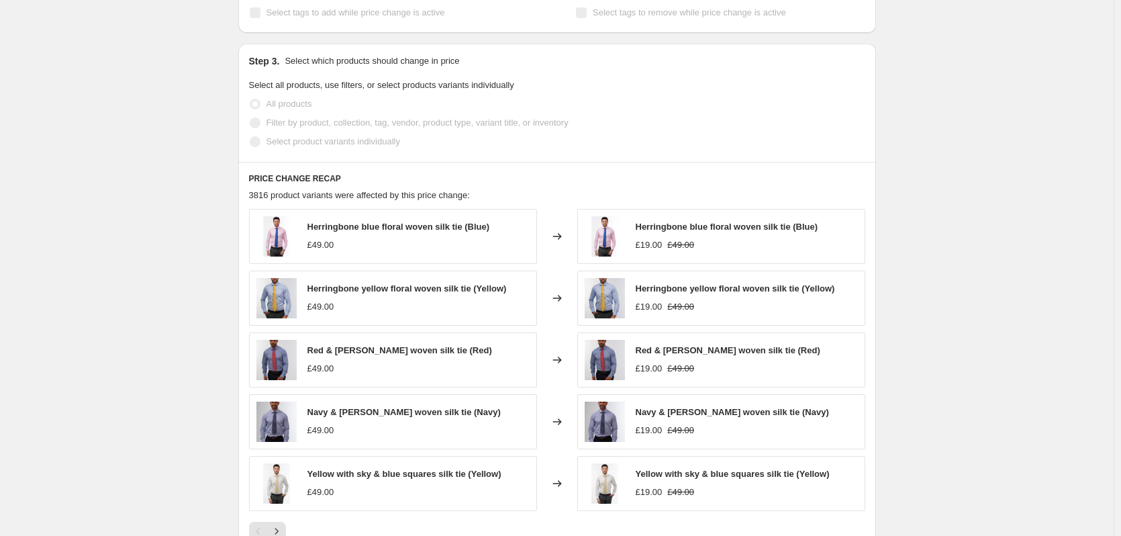
scroll to position [780, 0]
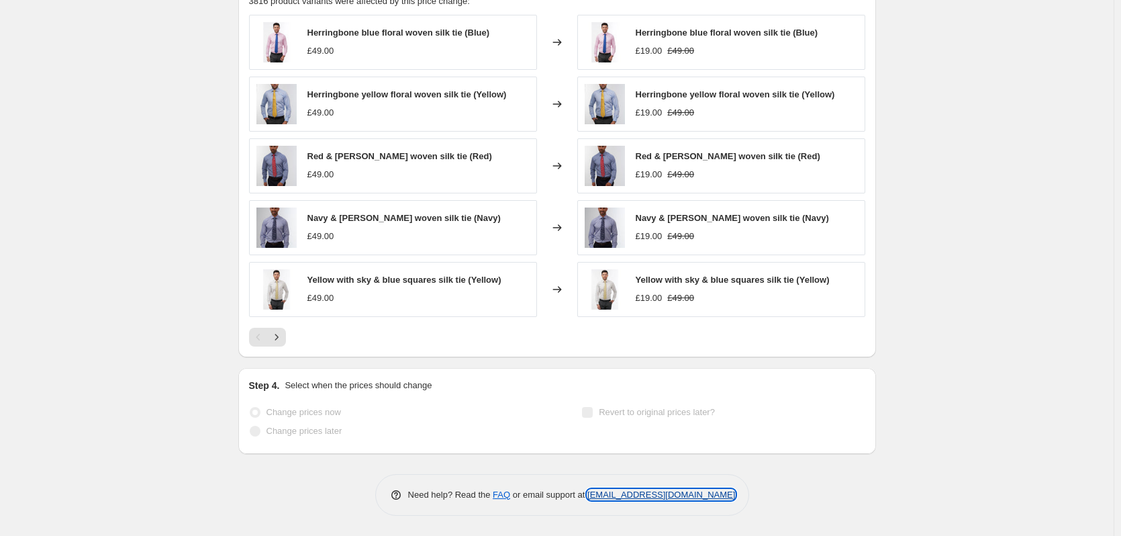
click at [642, 497] on link "[EMAIL_ADDRESS][DOMAIN_NAME]" at bounding box center [661, 494] width 148 height 10
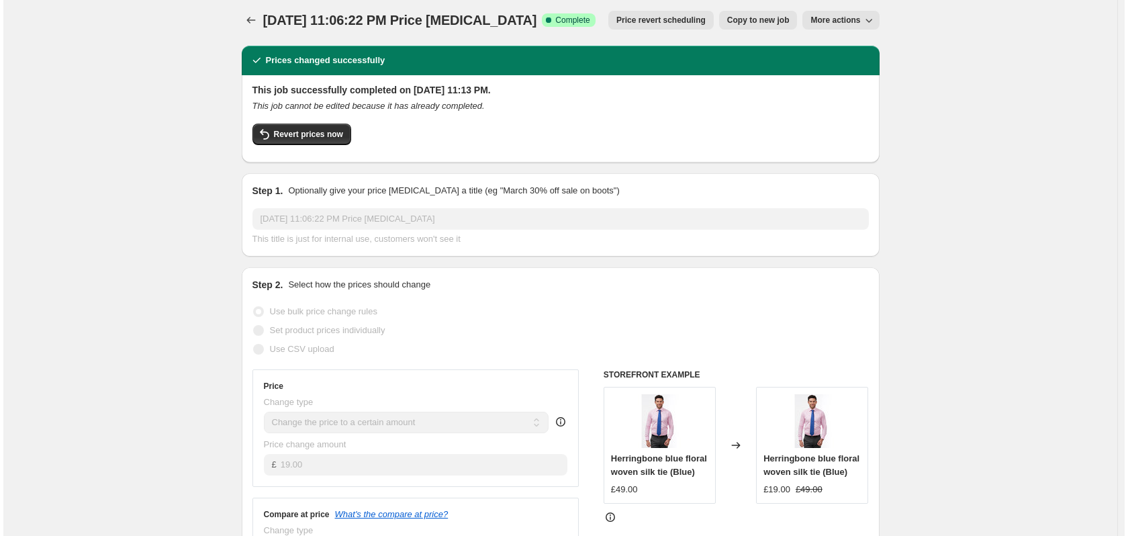
scroll to position [0, 0]
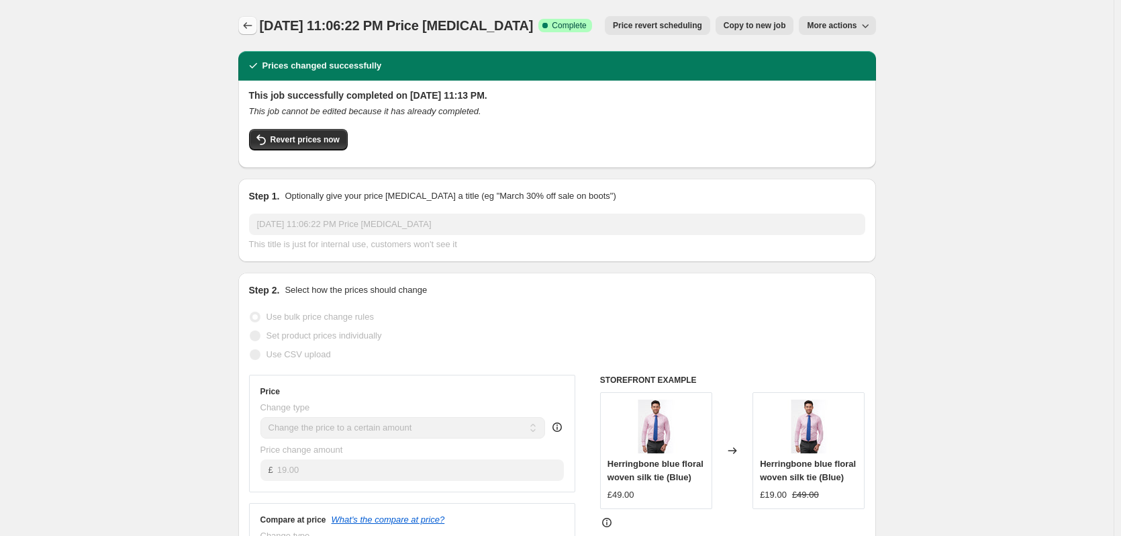
click at [248, 24] on icon "Price change jobs" at bounding box center [247, 25] width 9 height 7
